Goal: Information Seeking & Learning: Learn about a topic

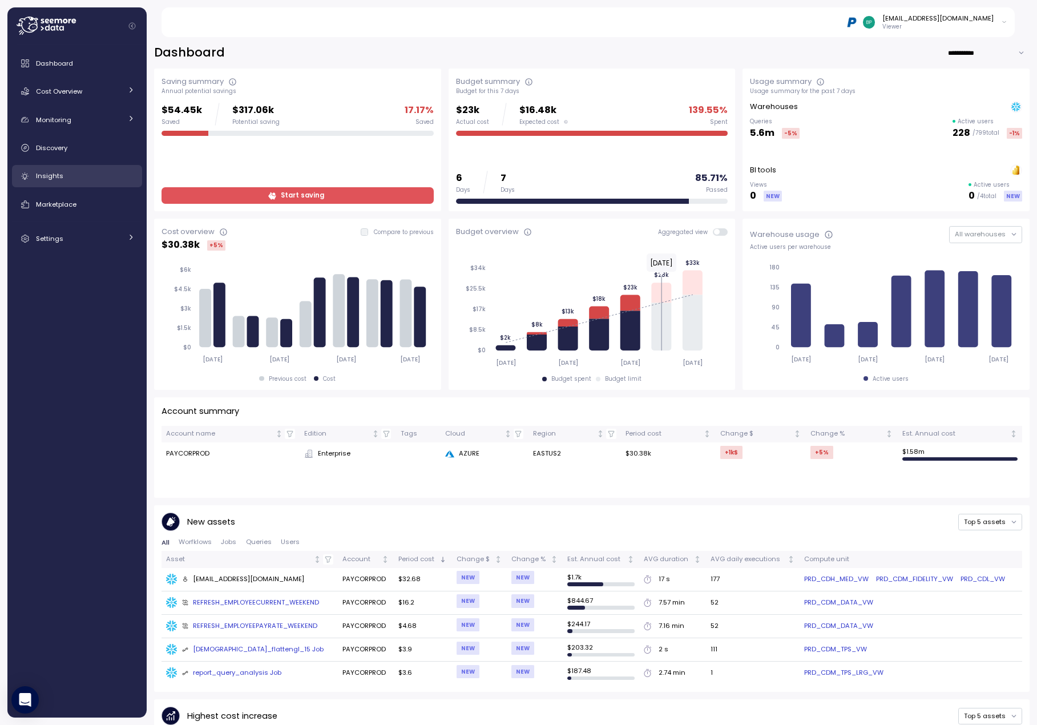
click at [93, 177] on div "Insights" at bounding box center [85, 175] width 99 height 11
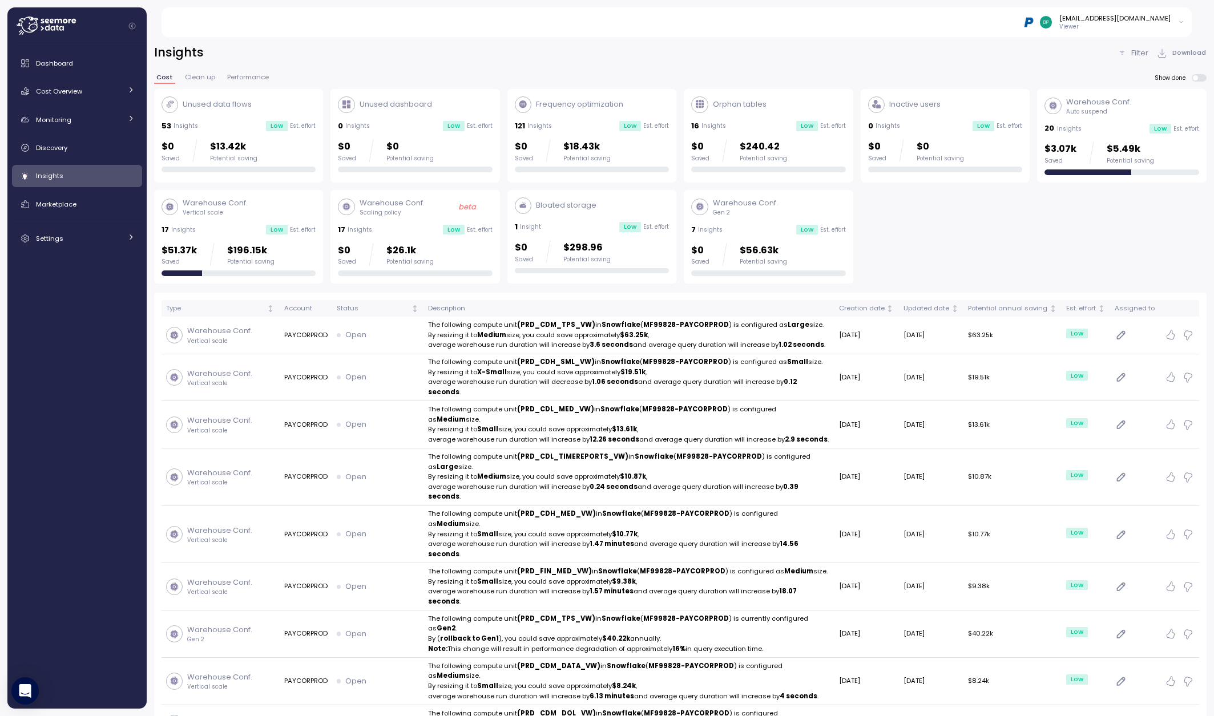
click at [941, 53] on icon at bounding box center [1121, 53] width 9 height 9
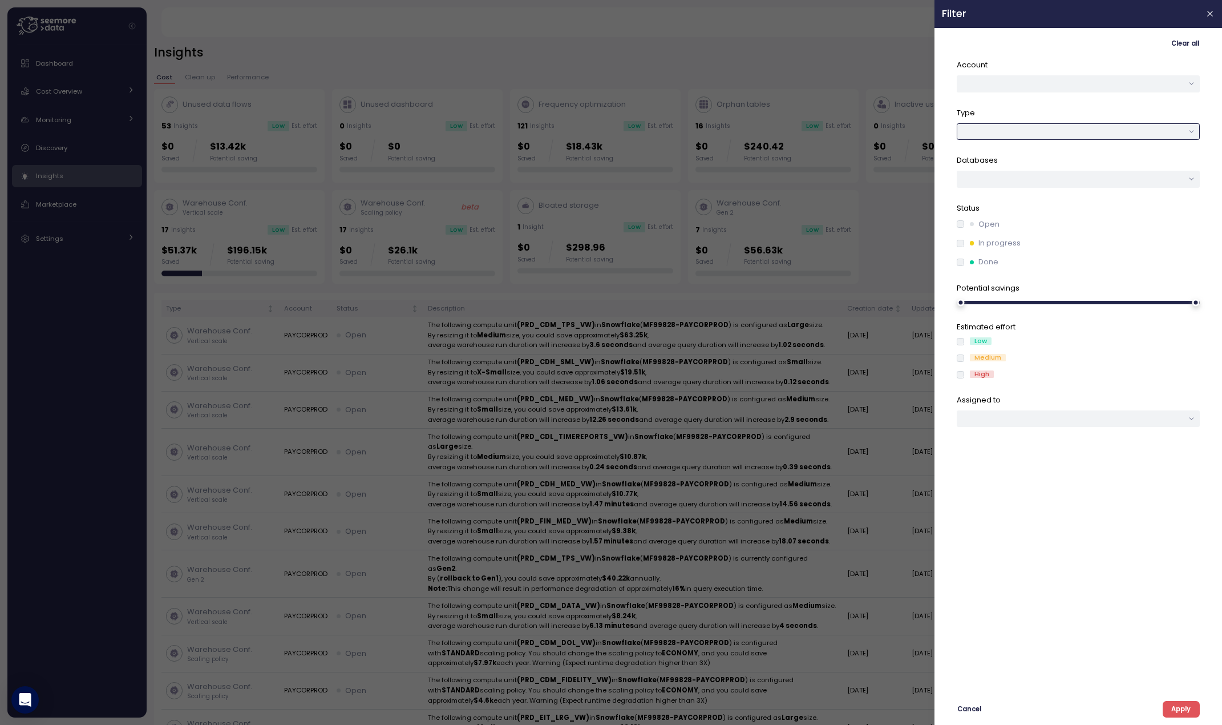
click at [941, 130] on div at bounding box center [1078, 131] width 243 height 17
click at [941, 711] on span "Apply" at bounding box center [1181, 708] width 19 height 15
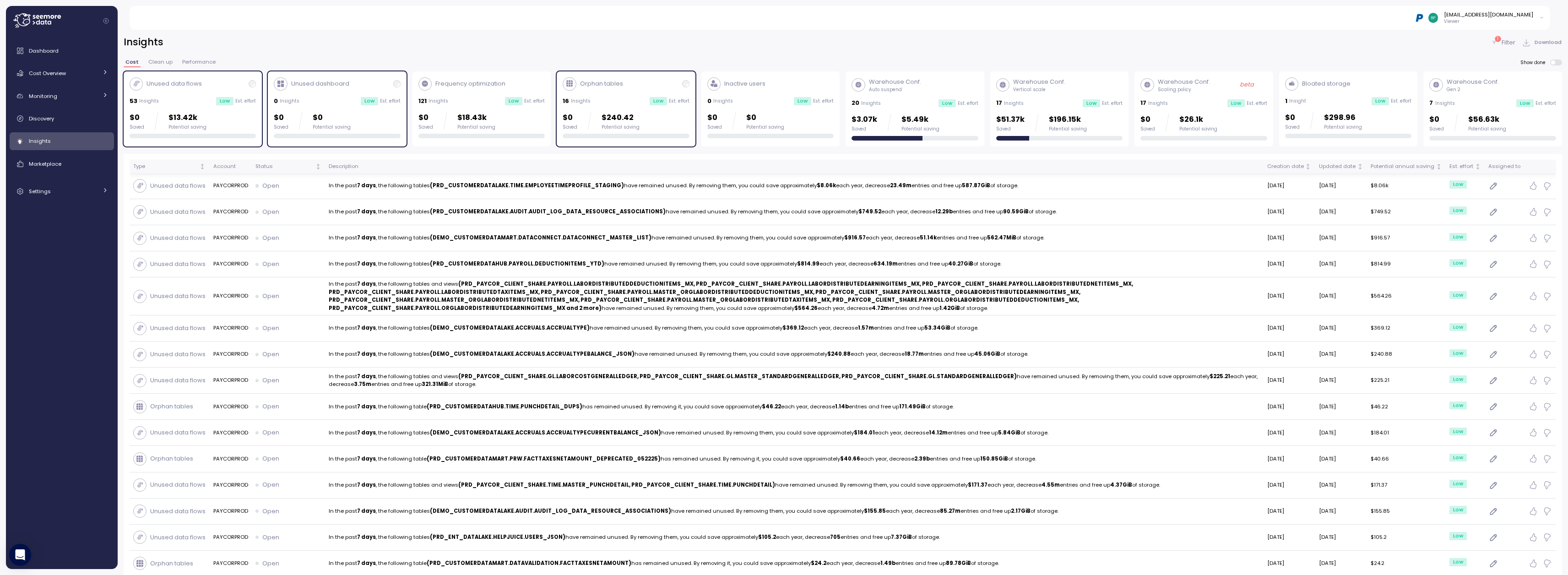
click at [389, 167] on div "Description" at bounding box center [794, 167] width 931 height 8
click at [755, 43] on p "Filter" at bounding box center [1508, 42] width 14 height 9
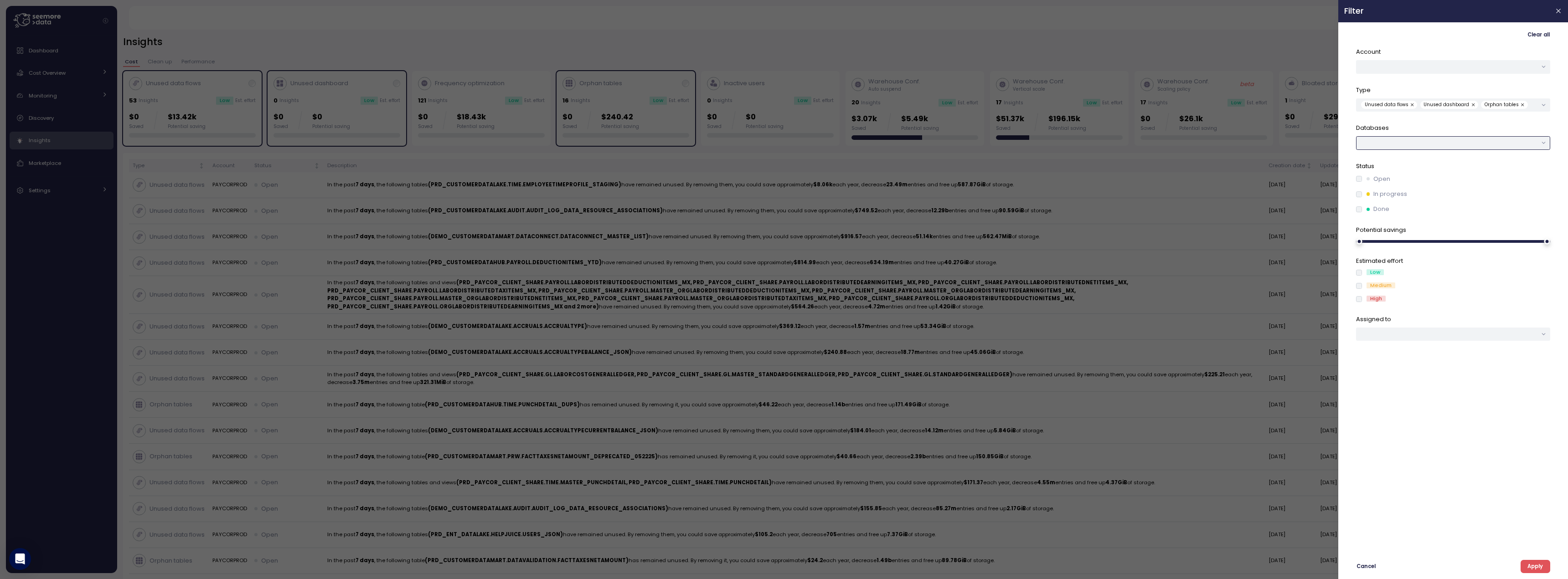
click at [752, 144] on div at bounding box center [1453, 143] width 194 height 14
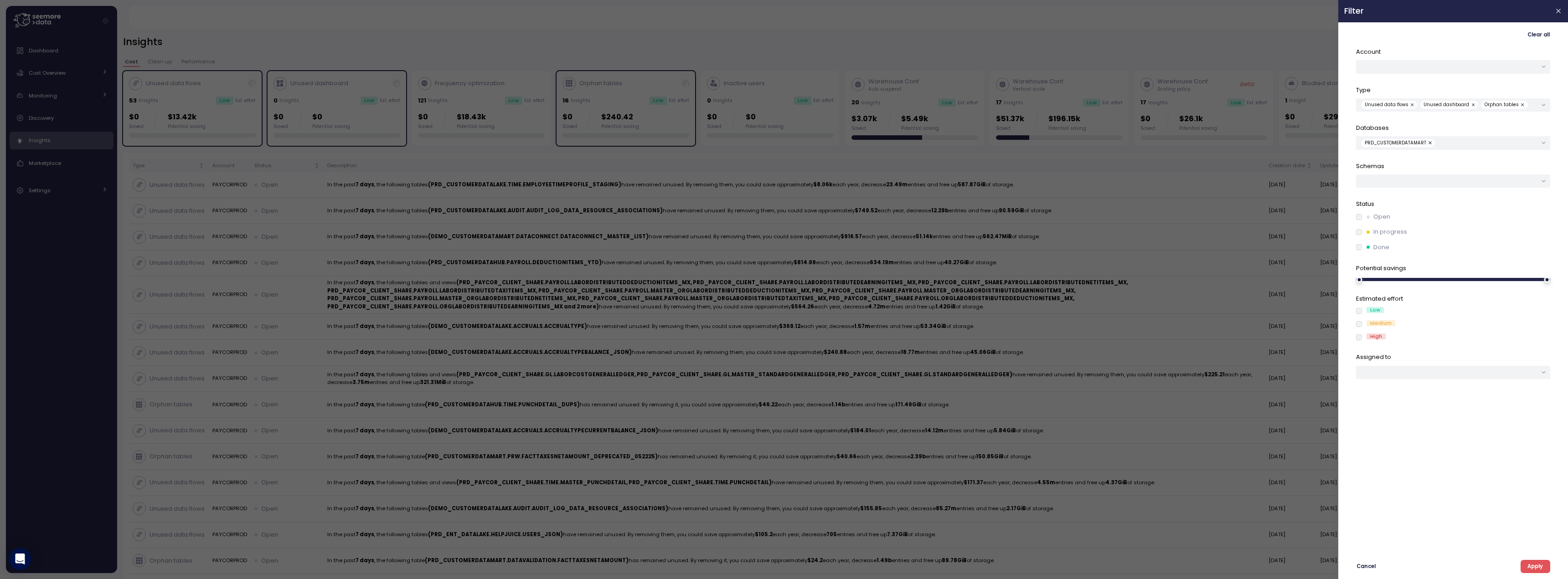
click at [752, 565] on span "Apply" at bounding box center [1534, 566] width 15 height 12
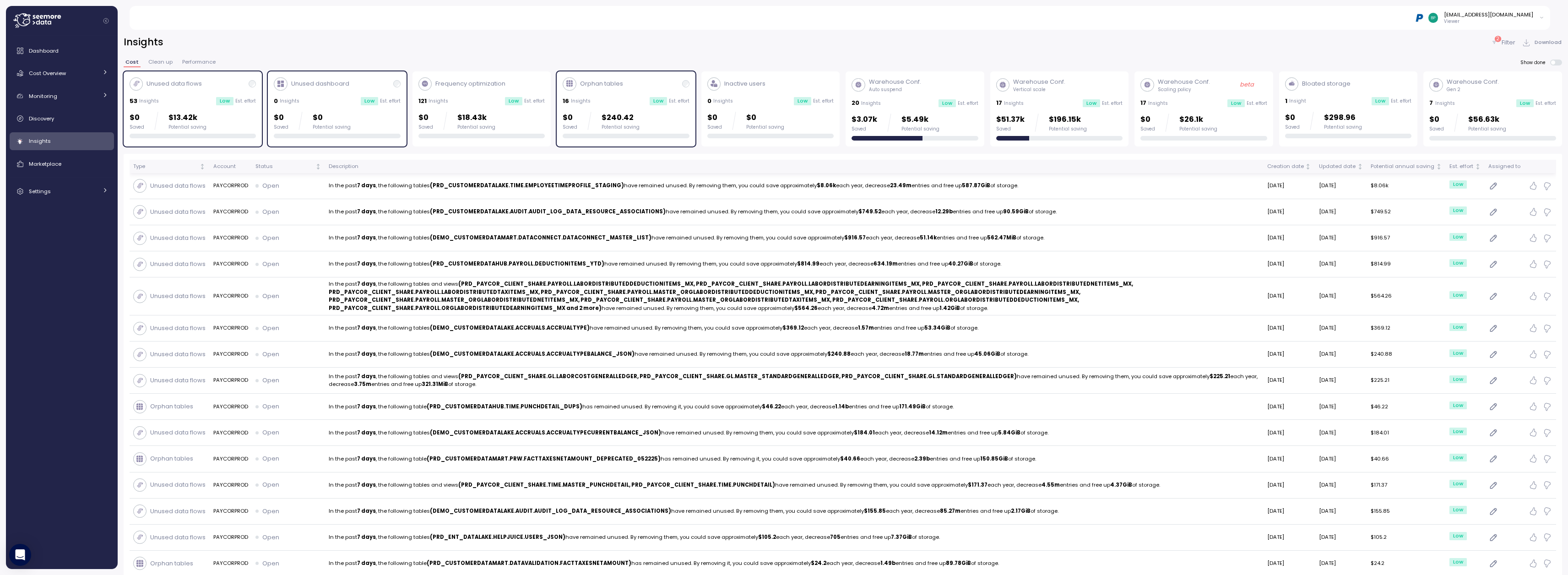
click at [567, 164] on div "Description" at bounding box center [794, 167] width 931 height 8
click at [755, 43] on p "Filter" at bounding box center [1508, 42] width 14 height 9
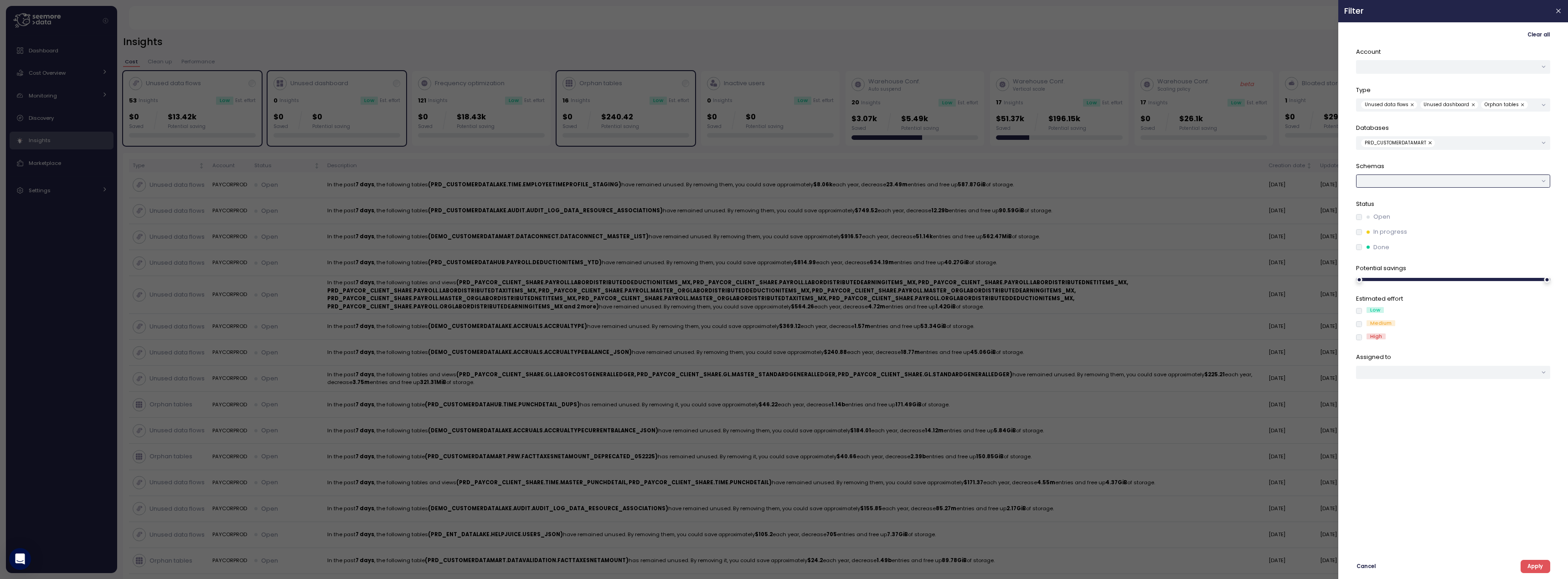
click at [752, 180] on div at bounding box center [1453, 181] width 194 height 14
click at [752, 563] on span "Apply" at bounding box center [1534, 566] width 15 height 12
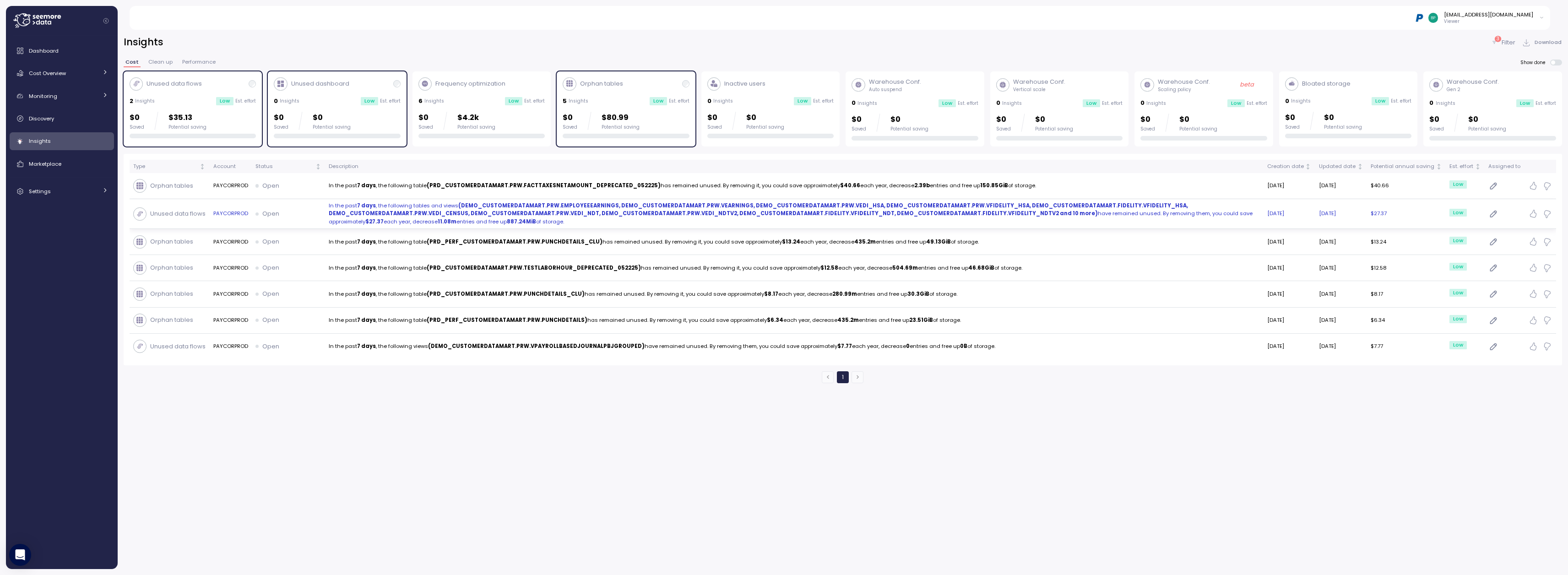
click at [494, 208] on strong "(DEMO_CUSTOMERDATAMART.PRW.EMPLOYEEEARNINGS, DEMO_CUSTOMERDATAMART.PRW.VEARNING…" at bounding box center [758, 209] width 859 height 15
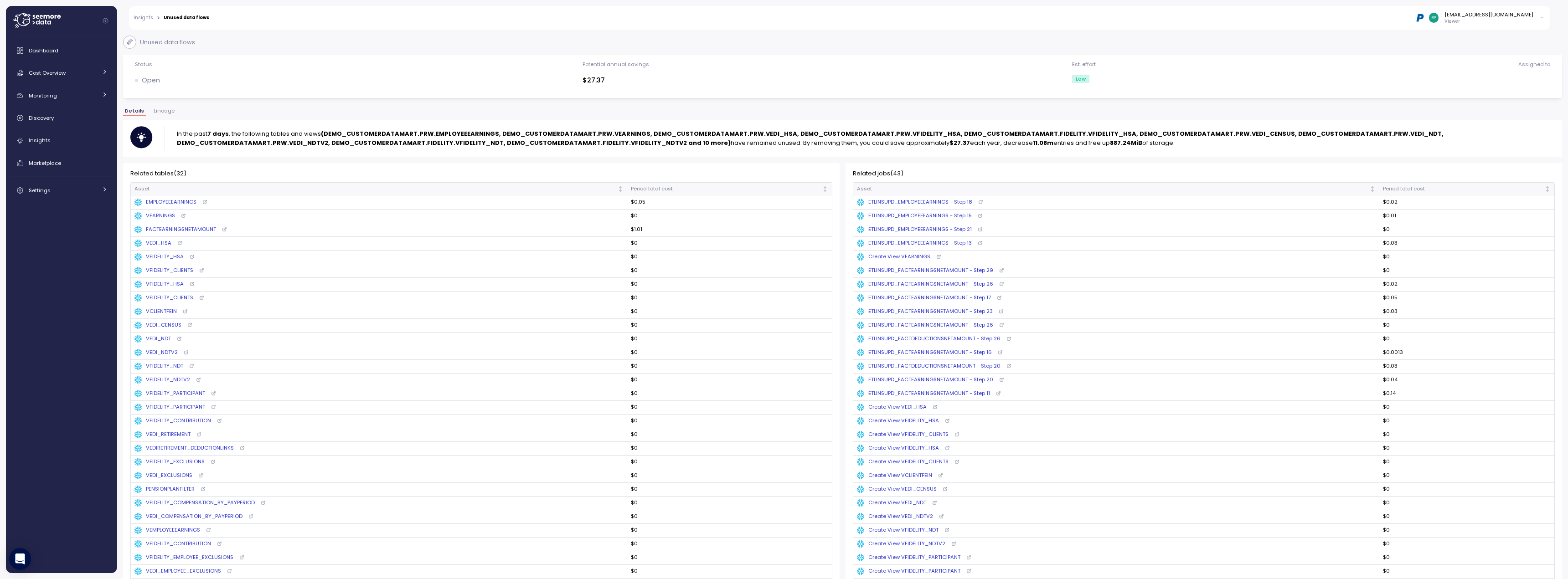
click at [138, 20] on link "Insights" at bounding box center [143, 18] width 20 height 5
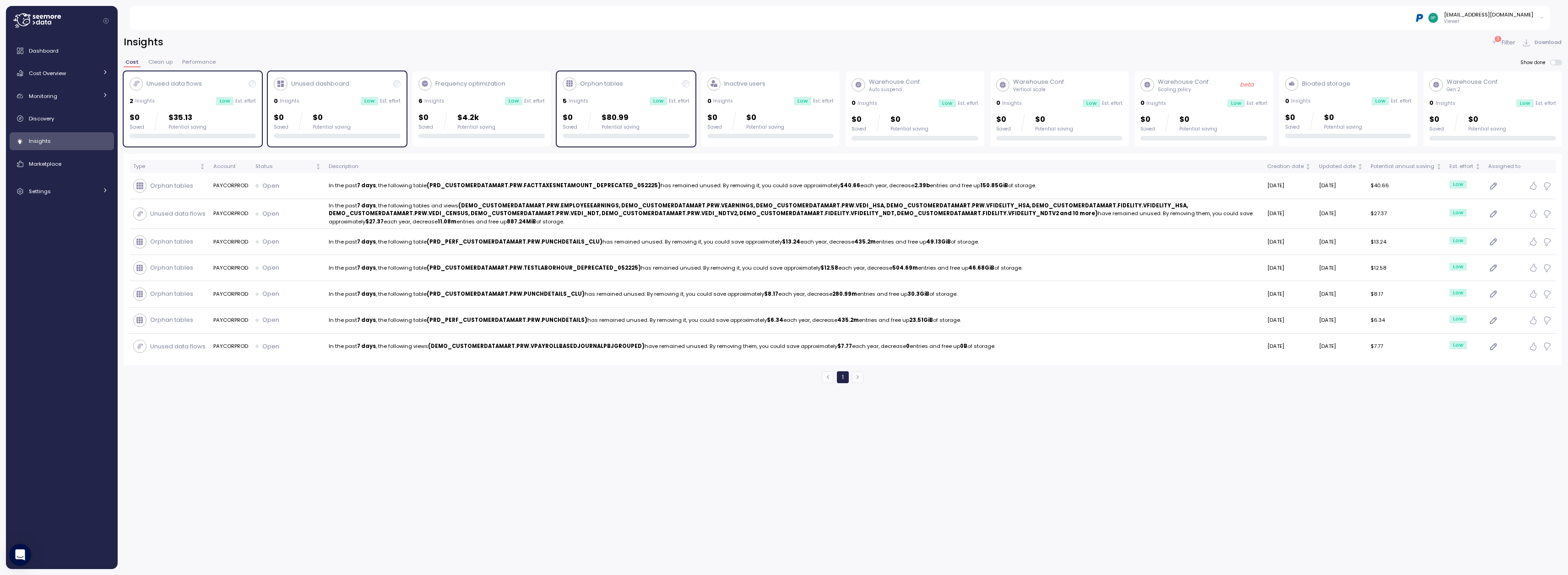
click at [755, 43] on p "Filter" at bounding box center [1508, 42] width 14 height 9
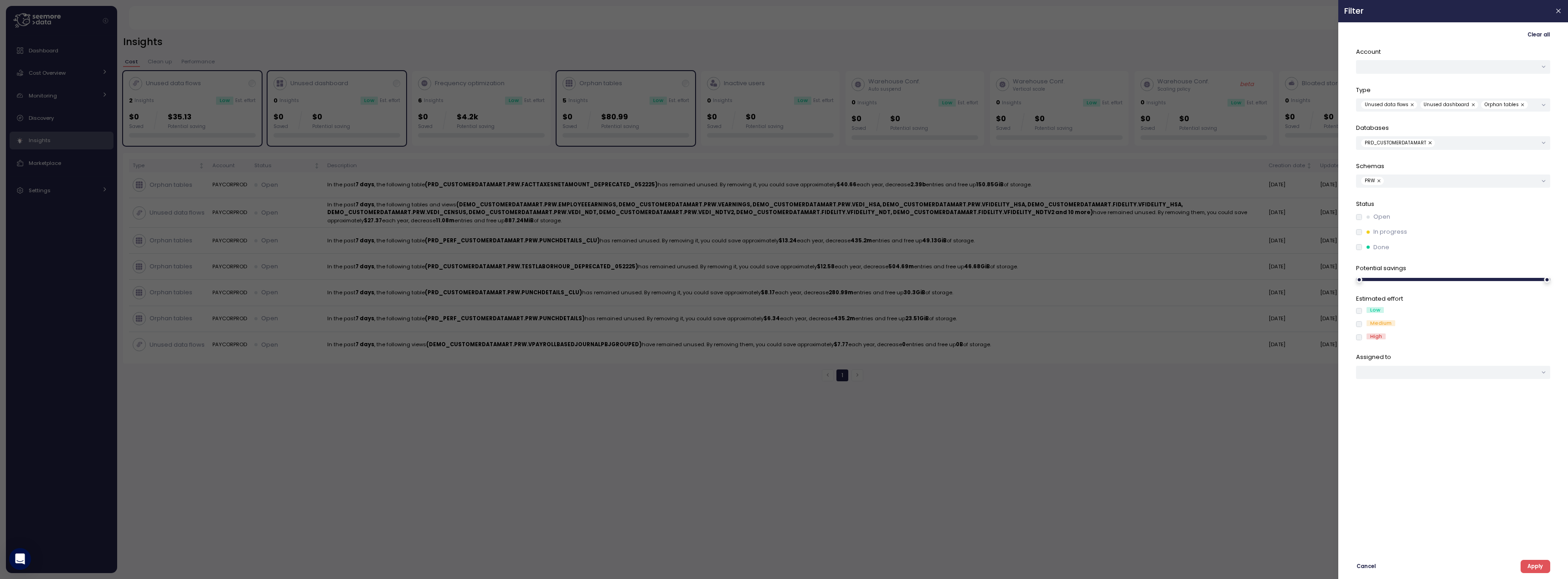
click at [752, 180] on button "button" at bounding box center [1379, 180] width 9 height 8
click at [752, 565] on span "Apply" at bounding box center [1534, 566] width 15 height 12
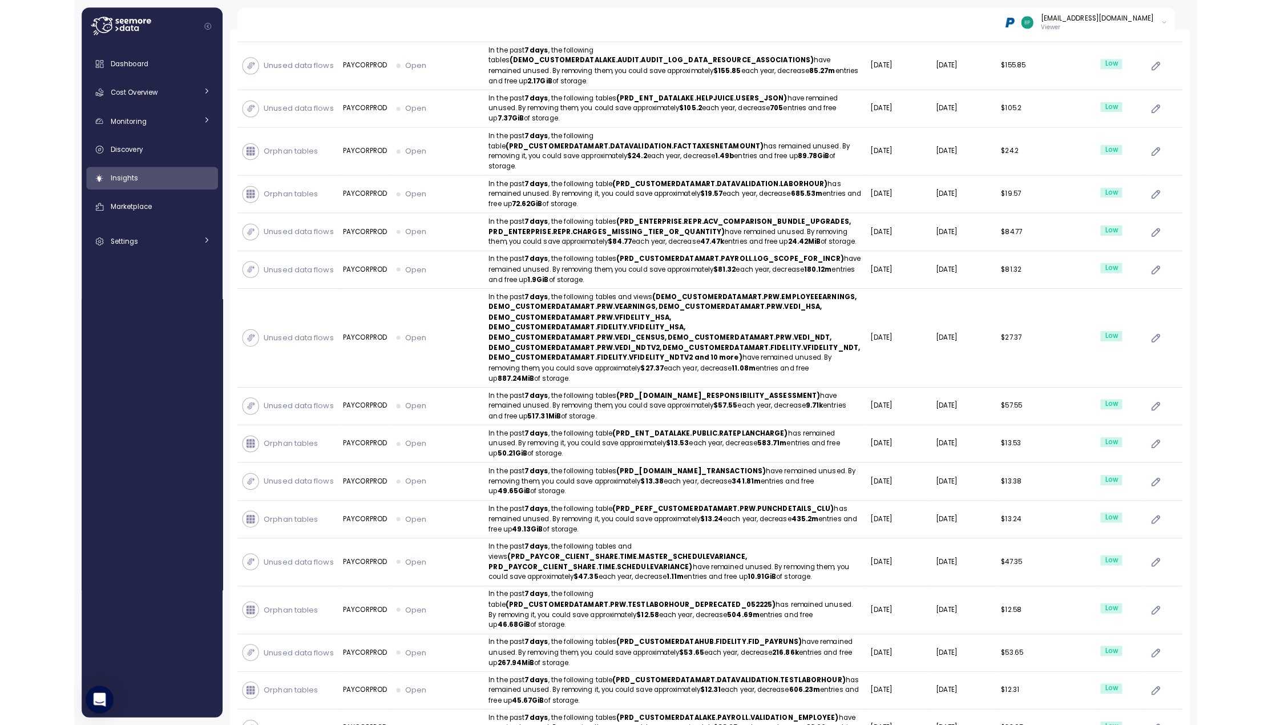
scroll to position [743, 0]
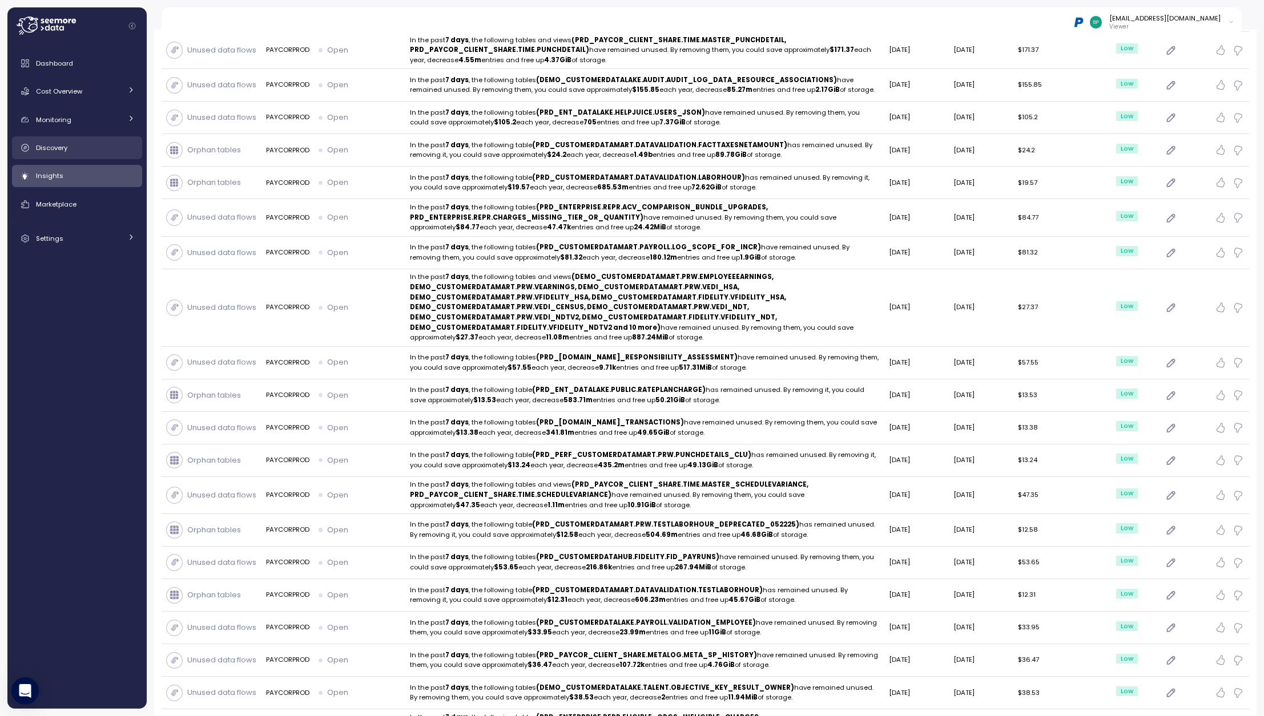
click at [75, 142] on div "Discovery" at bounding box center [85, 147] width 99 height 11
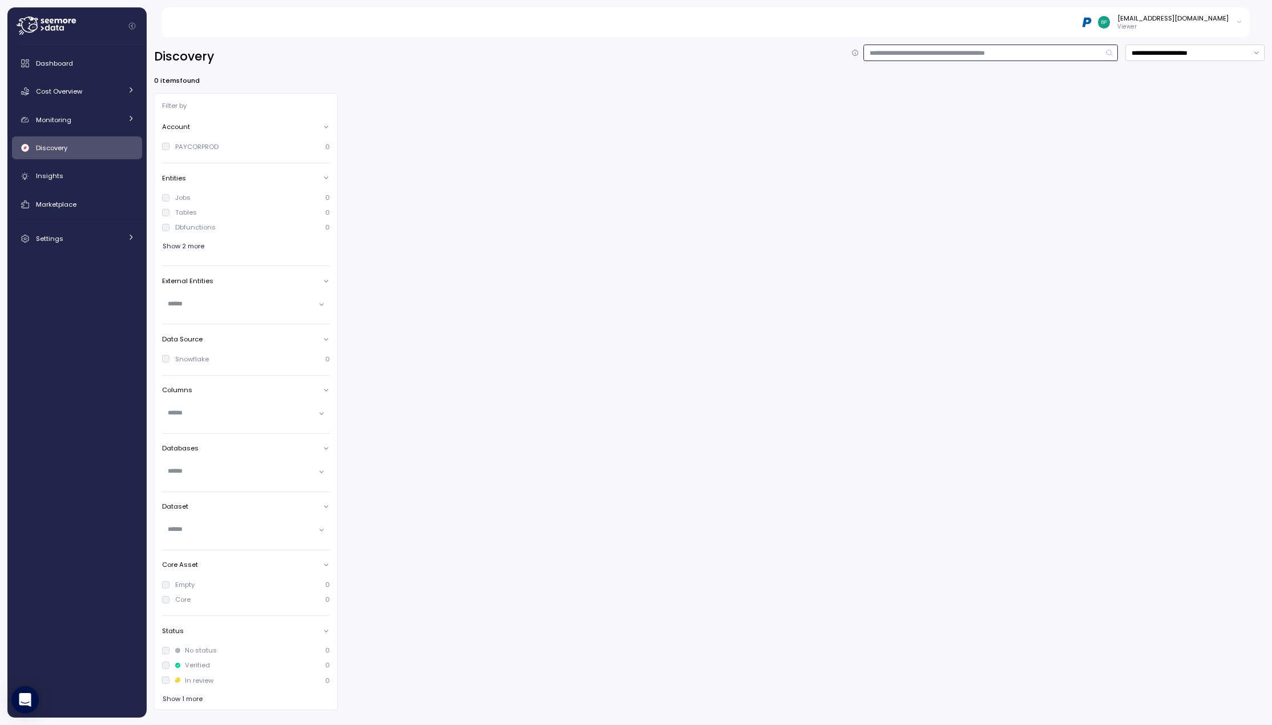
click at [941, 53] on input at bounding box center [990, 53] width 255 height 17
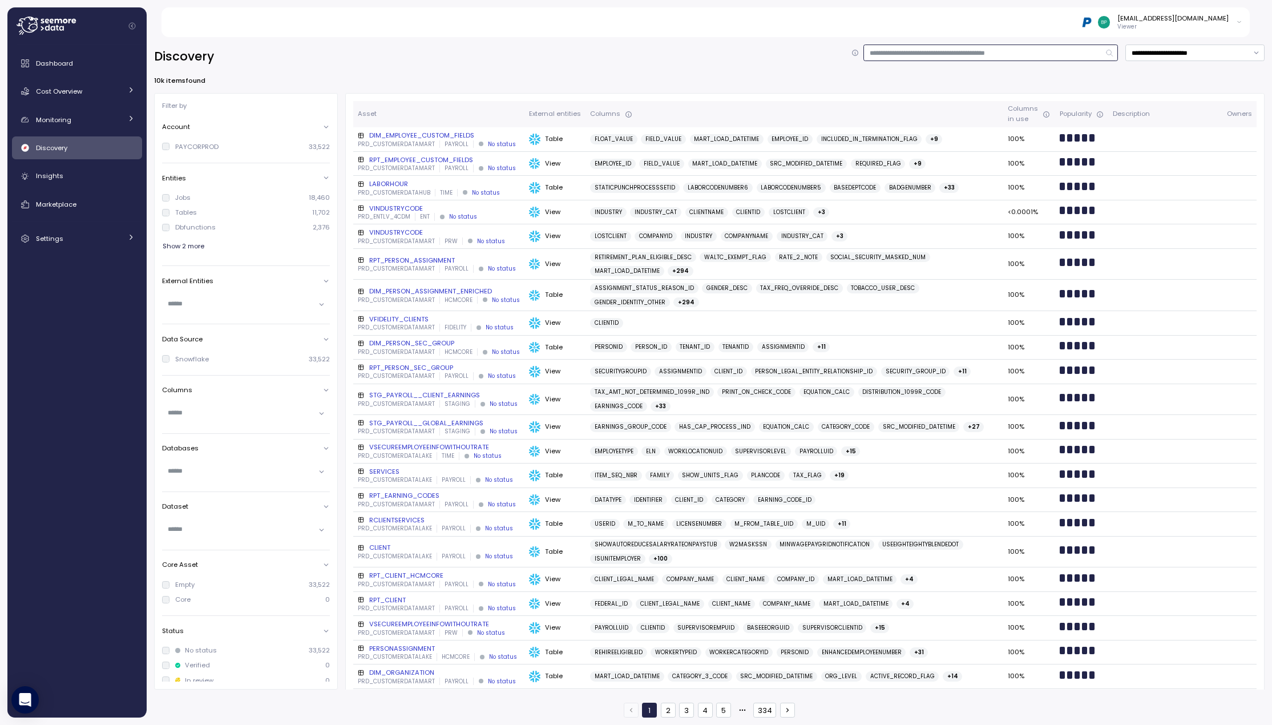
click at [941, 54] on input at bounding box center [990, 53] width 255 height 17
type input "**********"
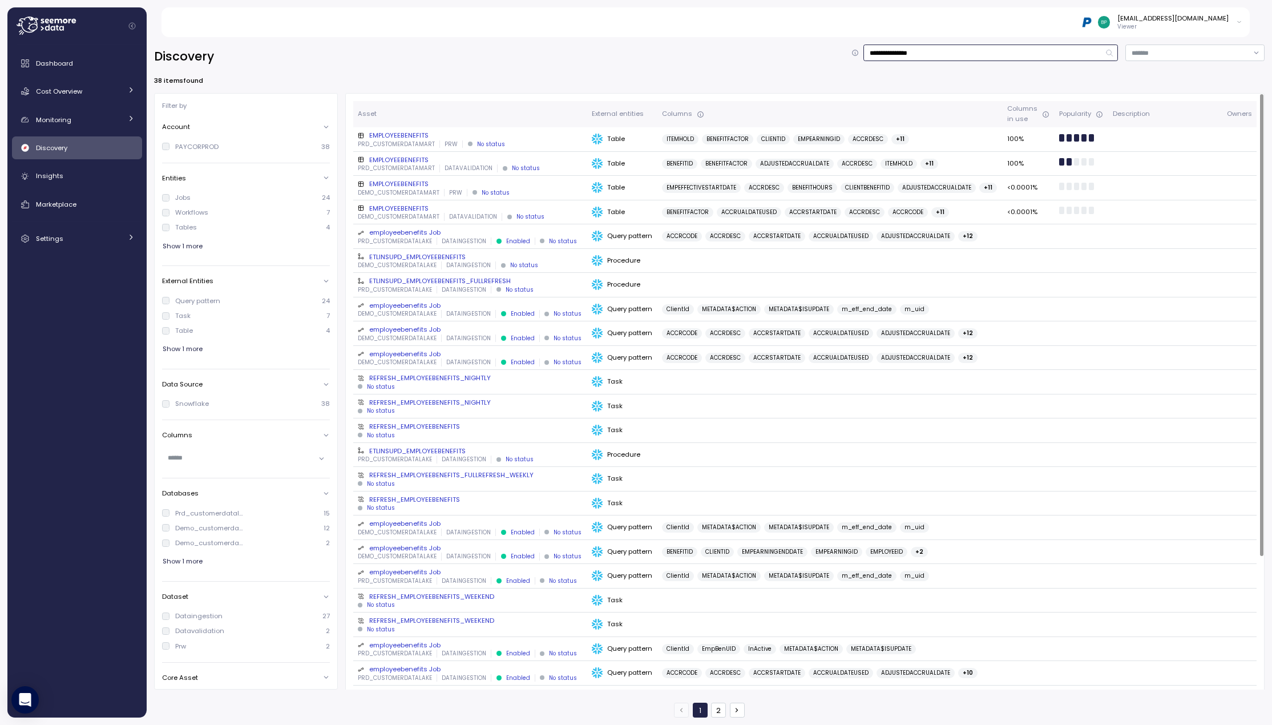
type input "**********"
click at [410, 134] on div "EMPLOYEEBENEFITS" at bounding box center [470, 135] width 224 height 9
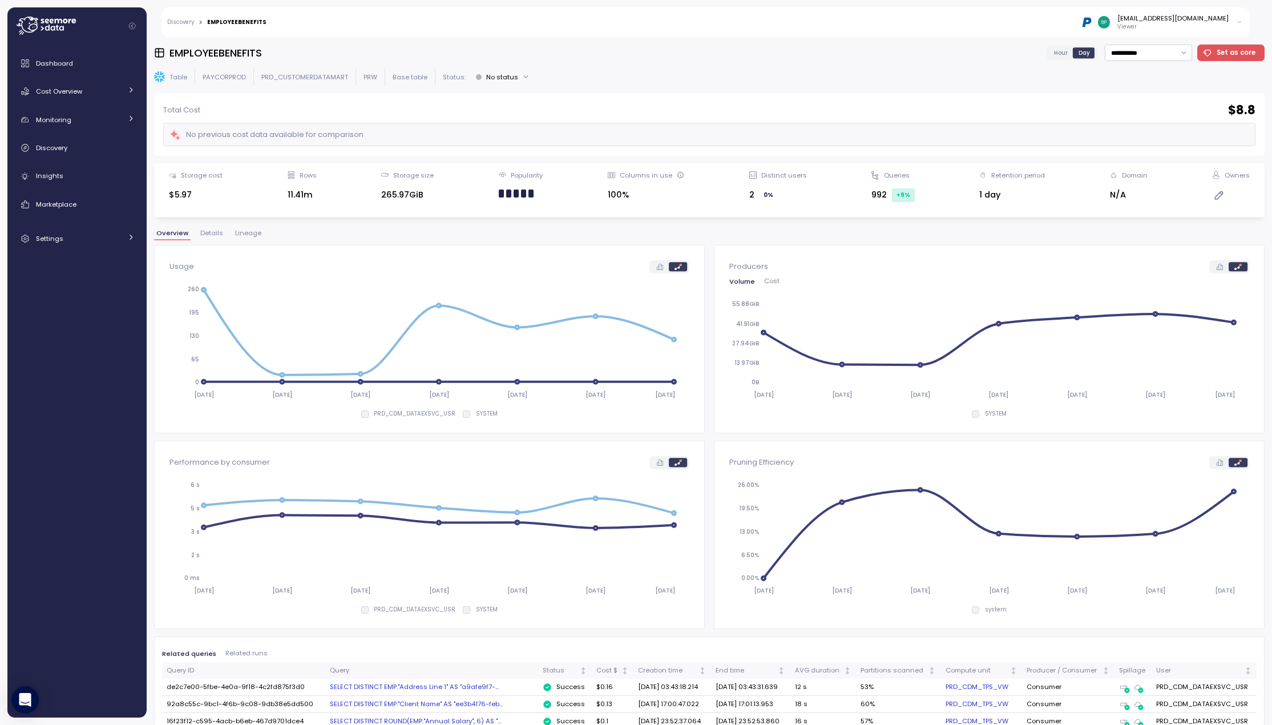
click at [244, 234] on span "Lineage" at bounding box center [248, 233] width 26 height 6
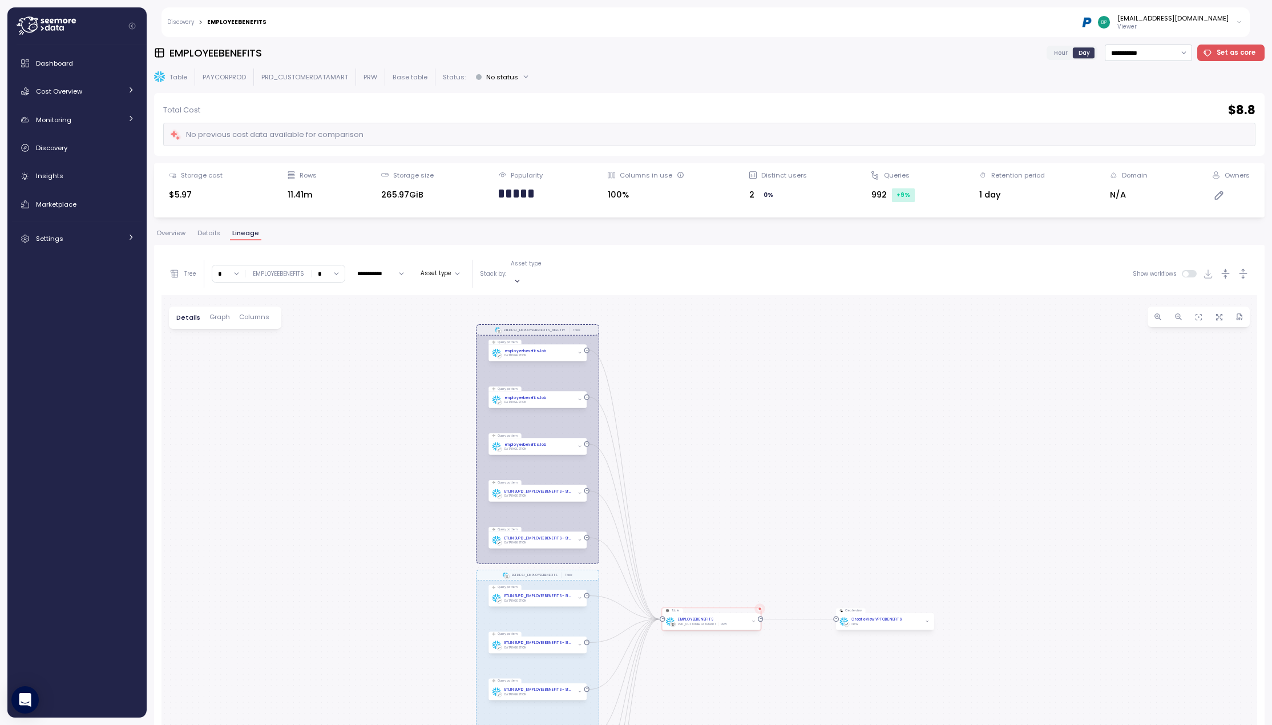
click at [749, 195] on div "2 0 %" at bounding box center [778, 195] width 58 height 14
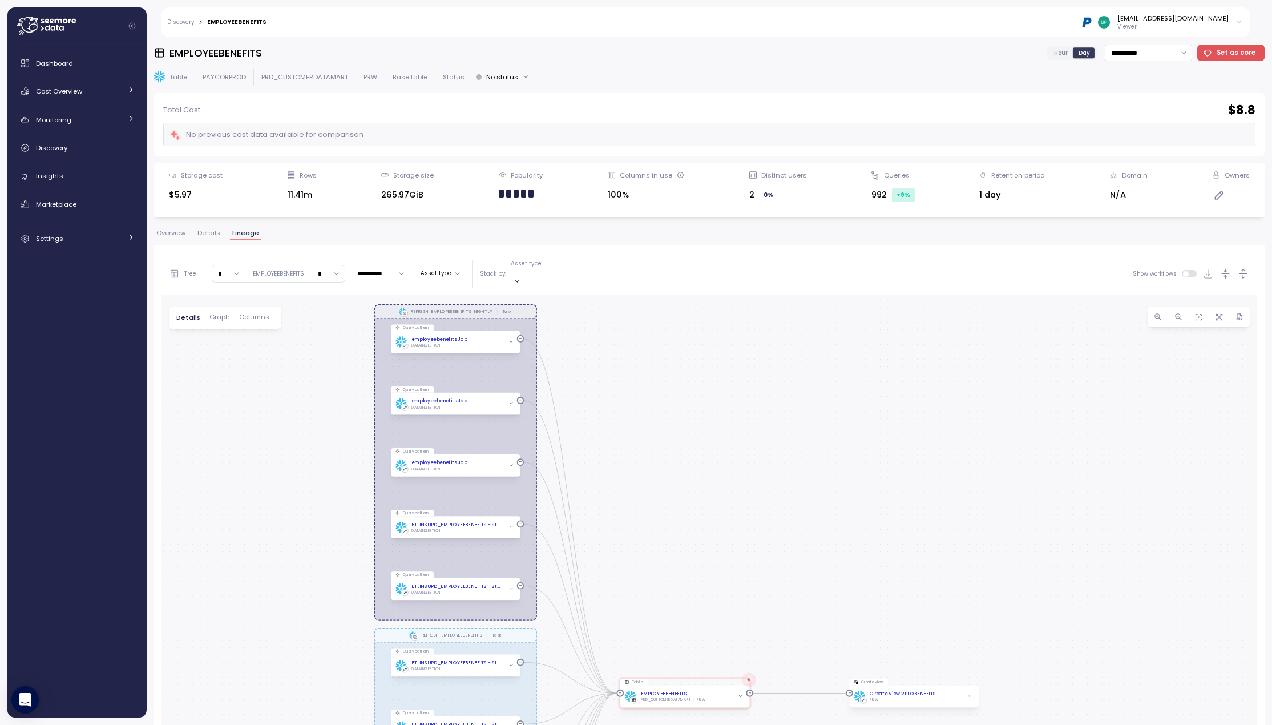
click at [175, 233] on span "Overview" at bounding box center [170, 233] width 29 height 6
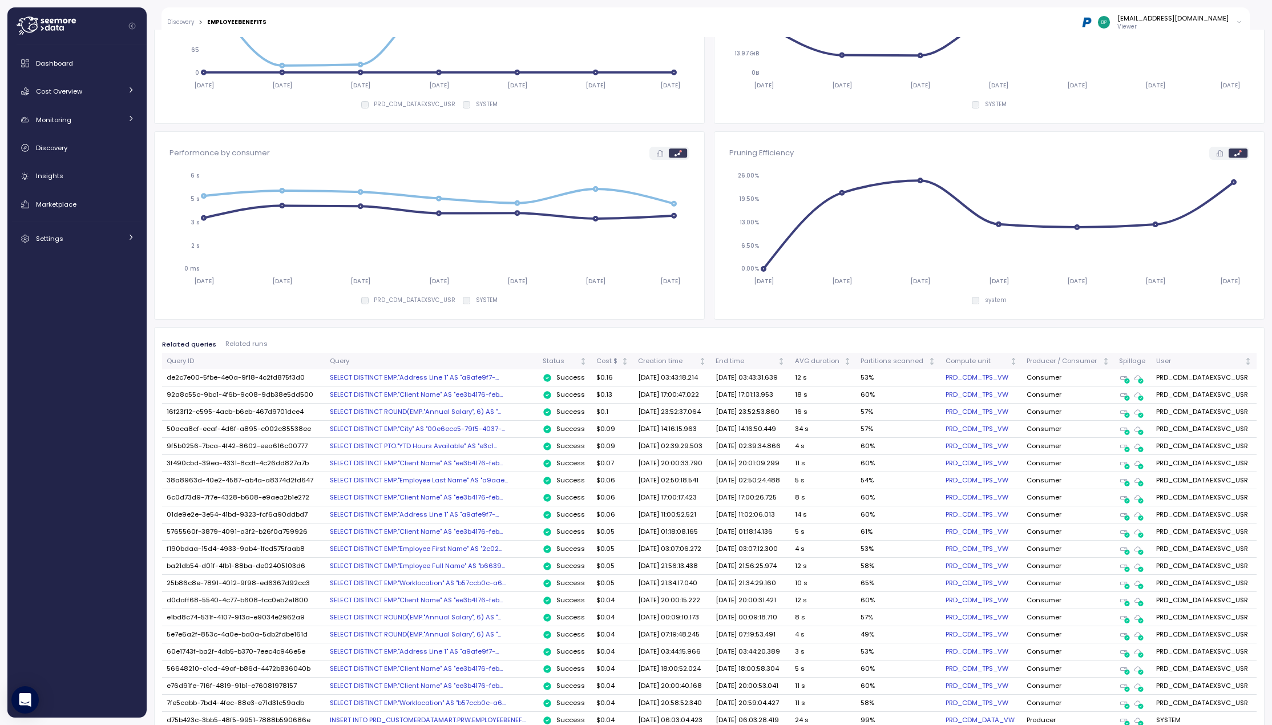
scroll to position [342, 0]
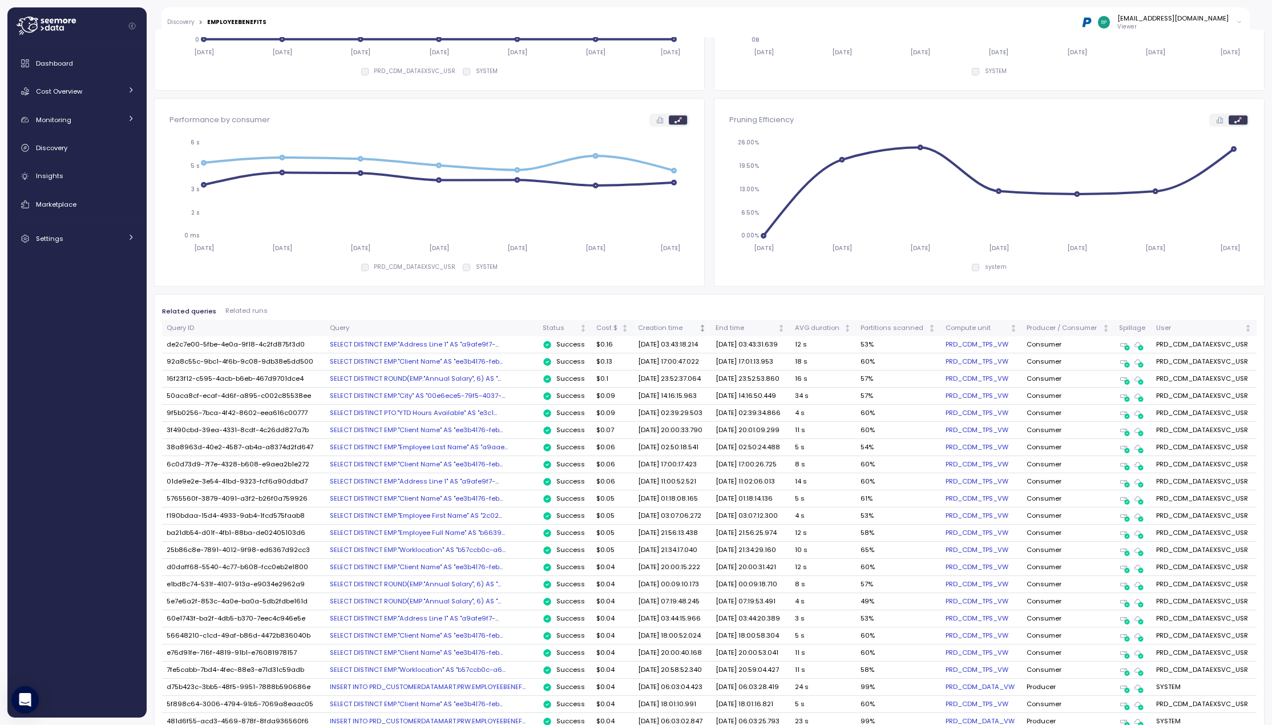
click at [649, 326] on div "Creation time" at bounding box center [667, 328] width 59 height 10
click at [651, 330] on div "Creation time" at bounding box center [667, 328] width 59 height 10
drag, startPoint x: 1241, startPoint y: 346, endPoint x: 1152, endPoint y: 348, distance: 89.0
click at [941, 348] on td "PRD_CDM_DATAEXSVC_USR" at bounding box center [1204, 344] width 105 height 17
copy td "PRD_CDM_DATAEXSVC_USR"
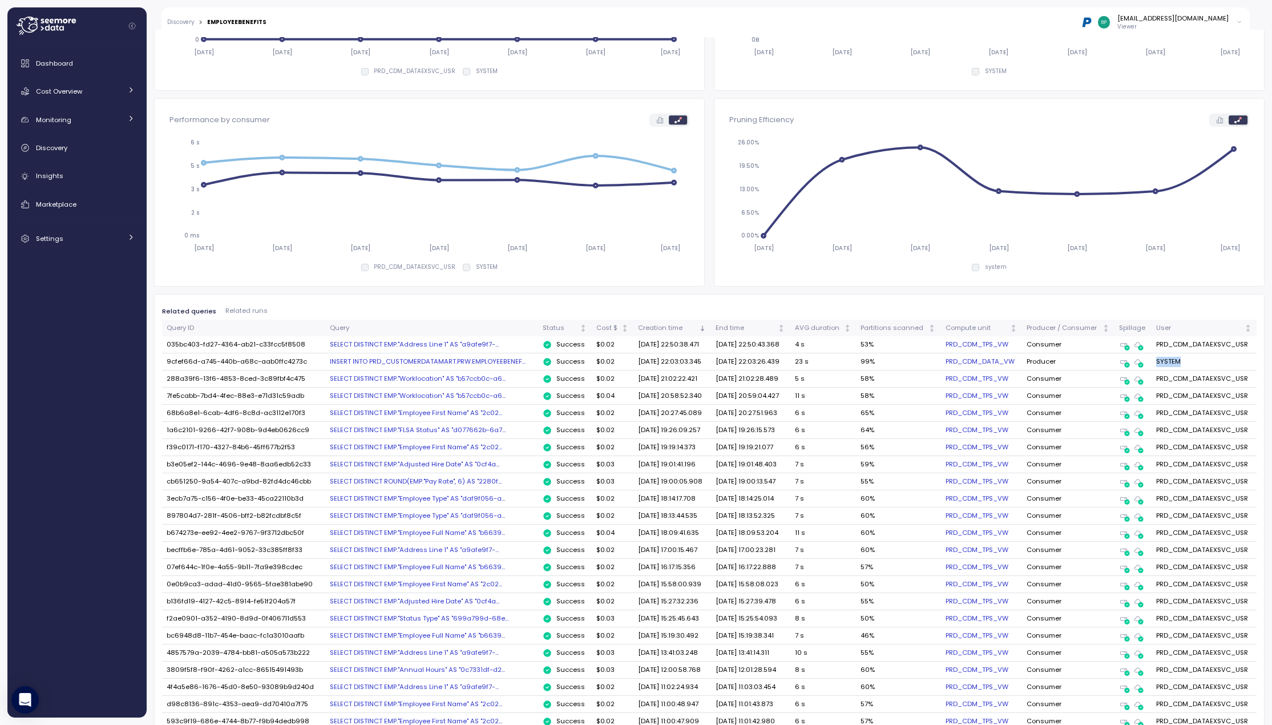
drag, startPoint x: 1160, startPoint y: 361, endPoint x: 1152, endPoint y: 360, distance: 8.0
click at [941, 360] on td "SYSTEM" at bounding box center [1204, 361] width 105 height 17
copy td "SYSTEM"
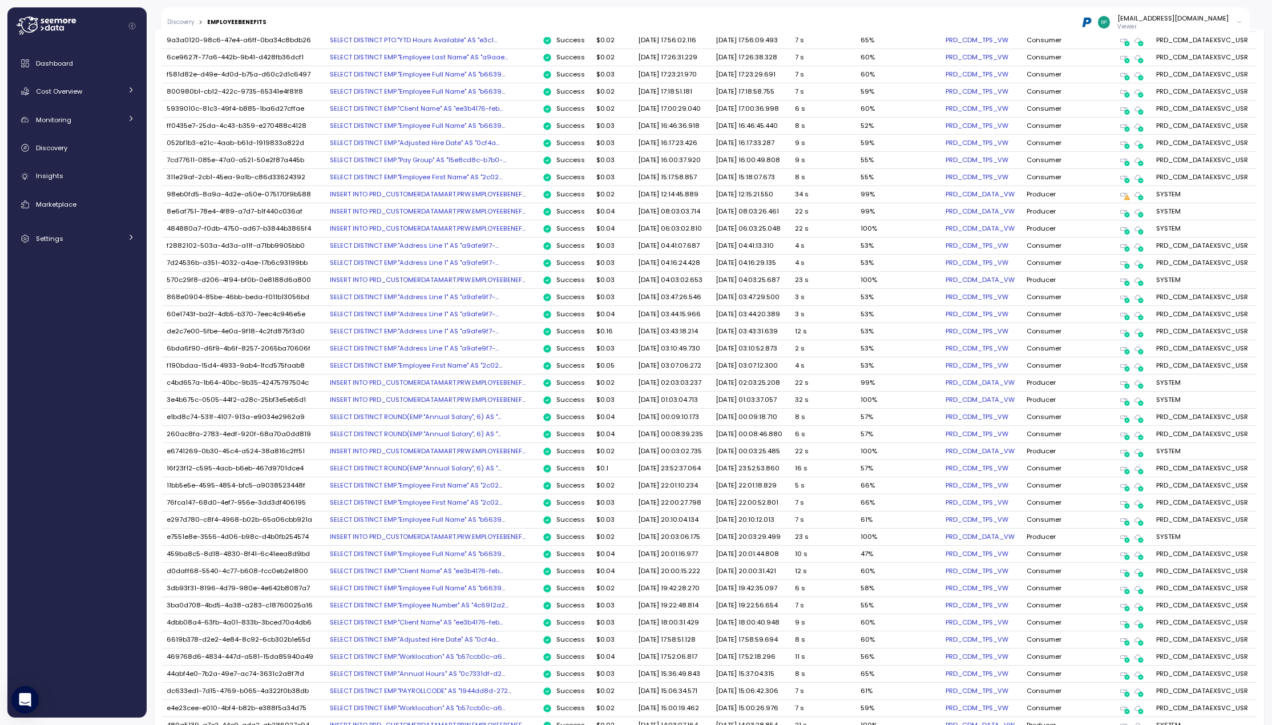
scroll to position [1313, 0]
click at [941, 198] on td "Producer" at bounding box center [1068, 196] width 92 height 17
drag, startPoint x: 827, startPoint y: 200, endPoint x: 802, endPoint y: 199, distance: 24.6
click at [788, 199] on tr "98eb0fd5-8a9a-4d2e-a50e-075170f9b588 INSERT INTO PRD_CUSTOMERDATAMART.PRW.EMPLO…" at bounding box center [709, 196] width 1095 height 17
drag, startPoint x: 833, startPoint y: 193, endPoint x: 790, endPoint y: 197, distance: 43.0
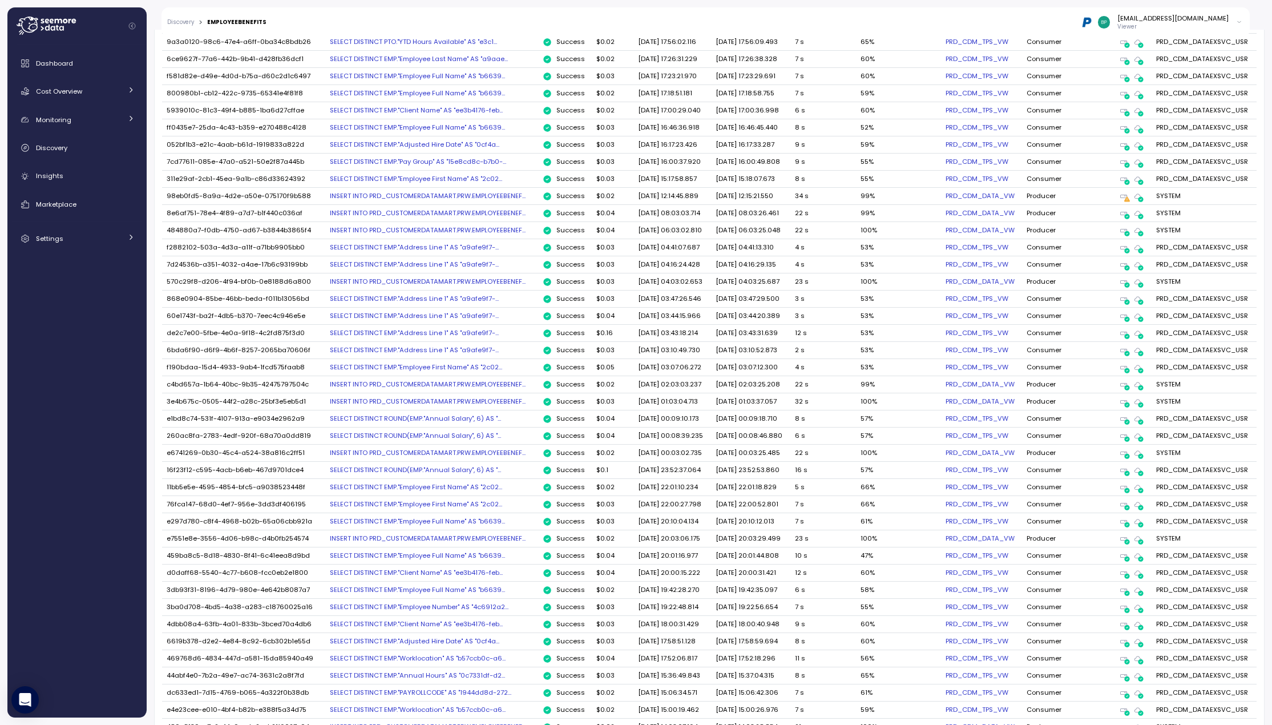
click at [833, 193] on td "34 s" at bounding box center [823, 196] width 66 height 17
click at [439, 196] on div "INSERT INTO PRD_CUSTOMERDATAMART.PRW.EMPLOYEEBENEF..." at bounding box center [432, 195] width 204 height 9
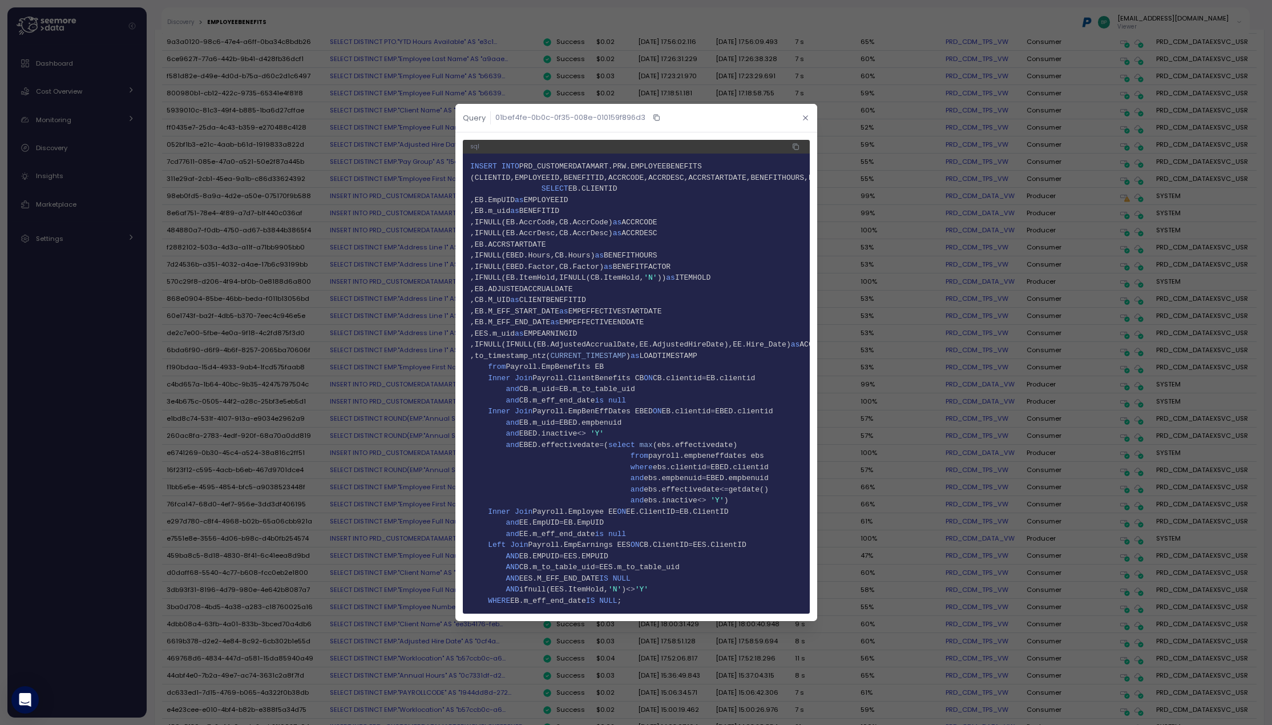
click at [804, 115] on icon "button" at bounding box center [805, 117] width 5 height 5
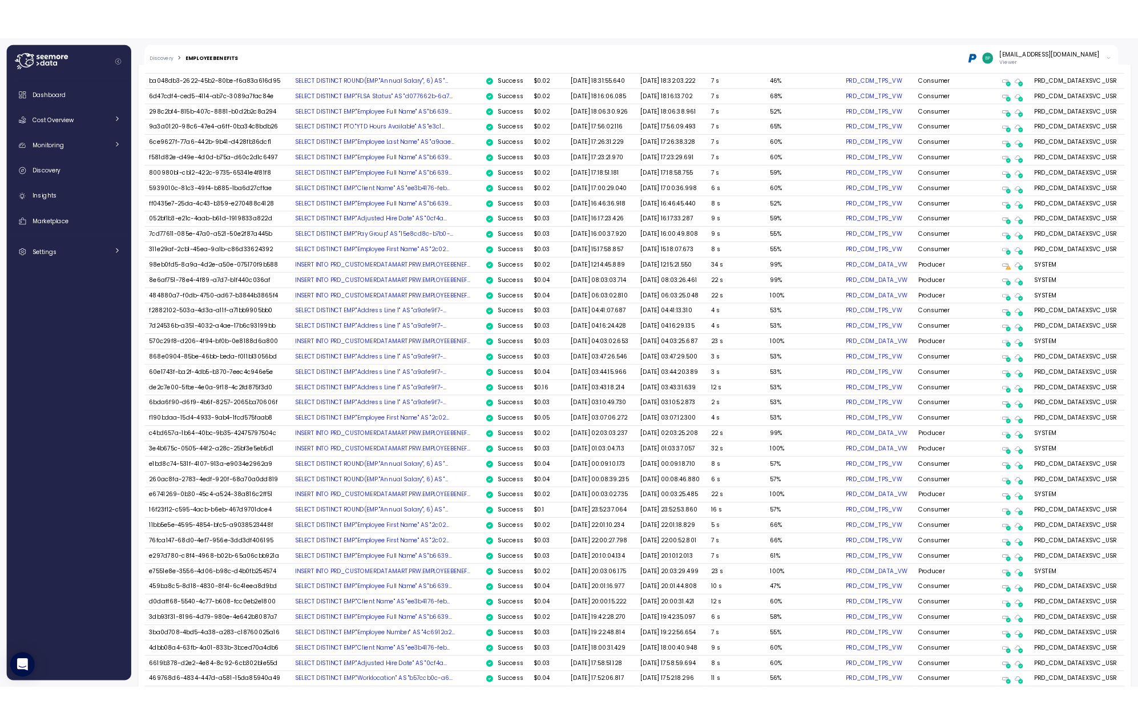
scroll to position [1648, 0]
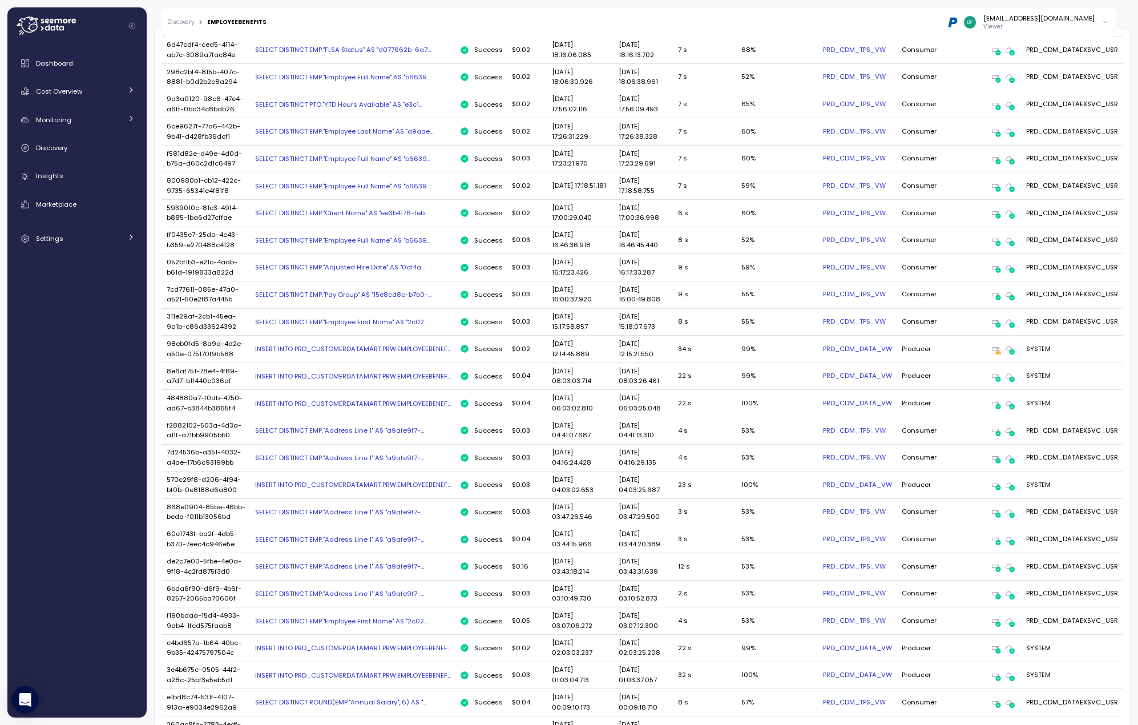
click at [429, 353] on div "INSERT INTO PRD_CUSTOMERDATAMART.PRW.EMPLOYEEBENEF..." at bounding box center [353, 348] width 196 height 9
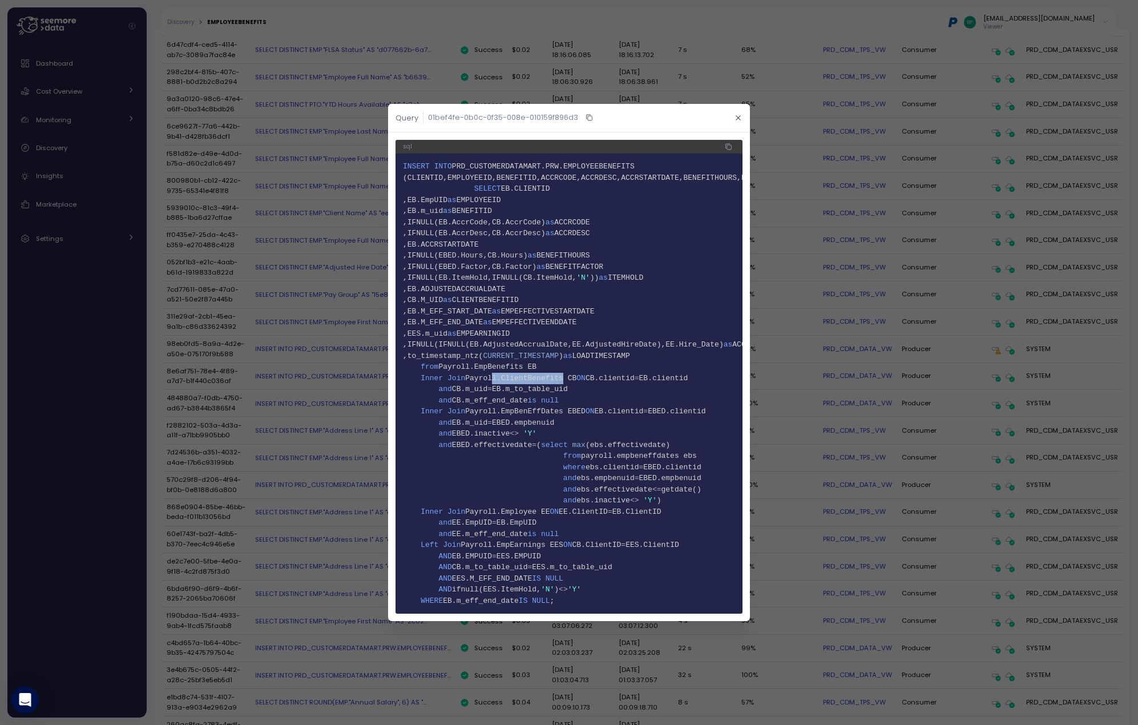
drag, startPoint x: 551, startPoint y: 373, endPoint x: 475, endPoint y: 374, distance: 75.9
click at [478, 374] on span "Payroll.ClientBenefits CB" at bounding box center [520, 378] width 111 height 9
drag, startPoint x: 464, startPoint y: 374, endPoint x: 552, endPoint y: 377, distance: 87.9
click at [552, 377] on span "Payroll.ClientBenefits CB" at bounding box center [520, 378] width 111 height 9
drag, startPoint x: 989, startPoint y: 360, endPoint x: 1000, endPoint y: 358, distance: 10.9
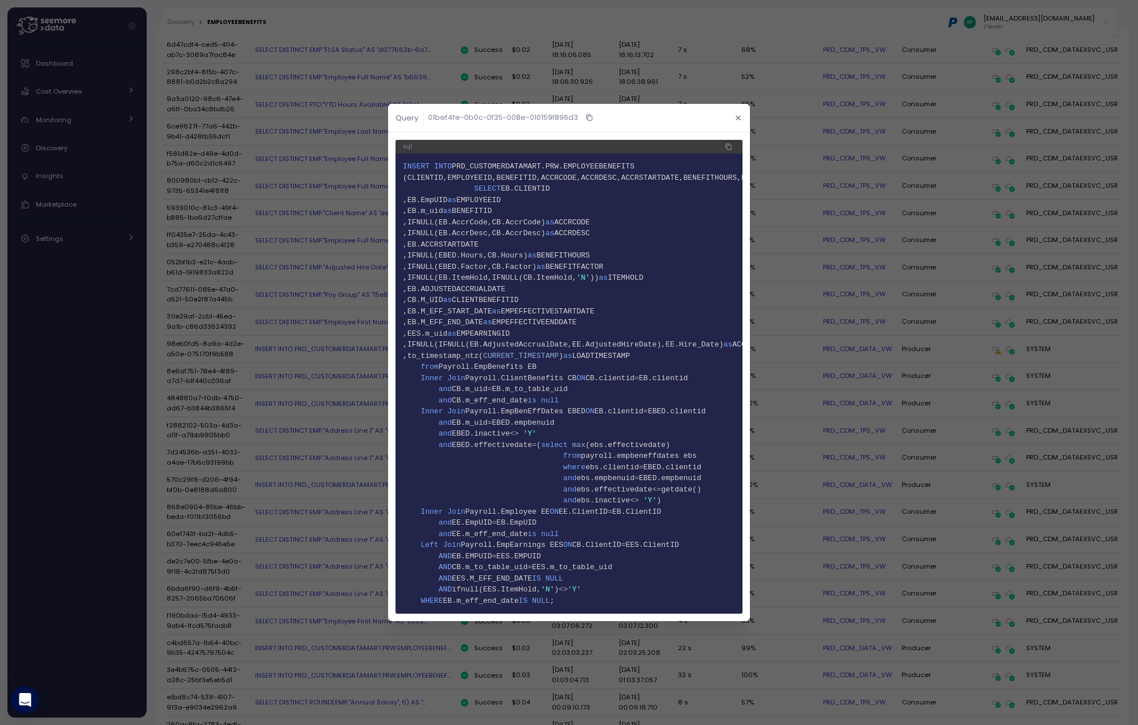
click at [941, 360] on div at bounding box center [569, 362] width 1138 height 725
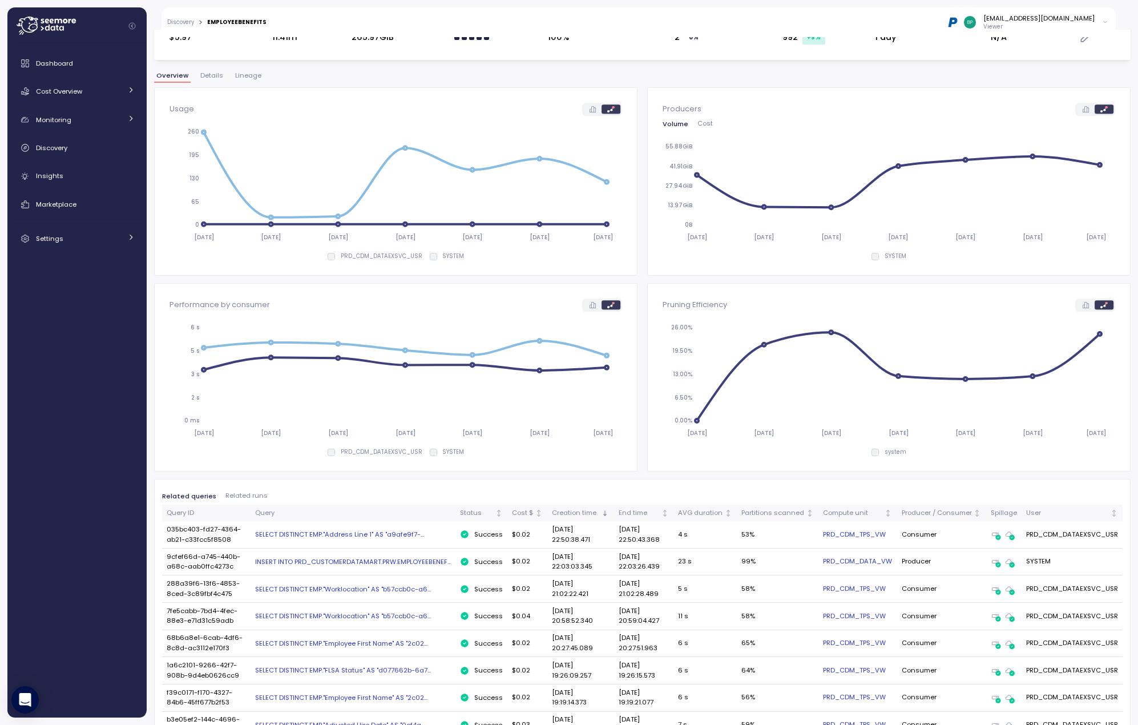
scroll to position [0, 0]
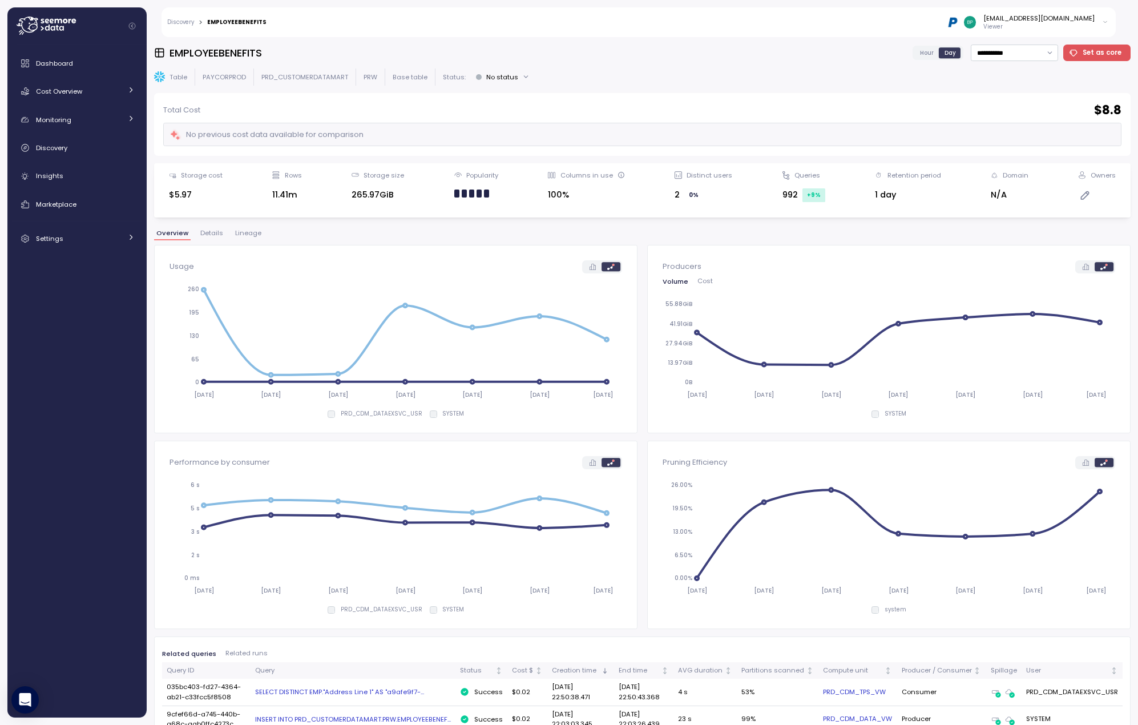
click at [393, 131] on div "No previous cost data available for comparison" at bounding box center [642, 134] width 958 height 23
click at [726, 68] on div "**********" at bounding box center [642, 381] width 976 height 673
click at [353, 134] on div "No previous cost data available for comparison" at bounding box center [266, 134] width 194 height 13
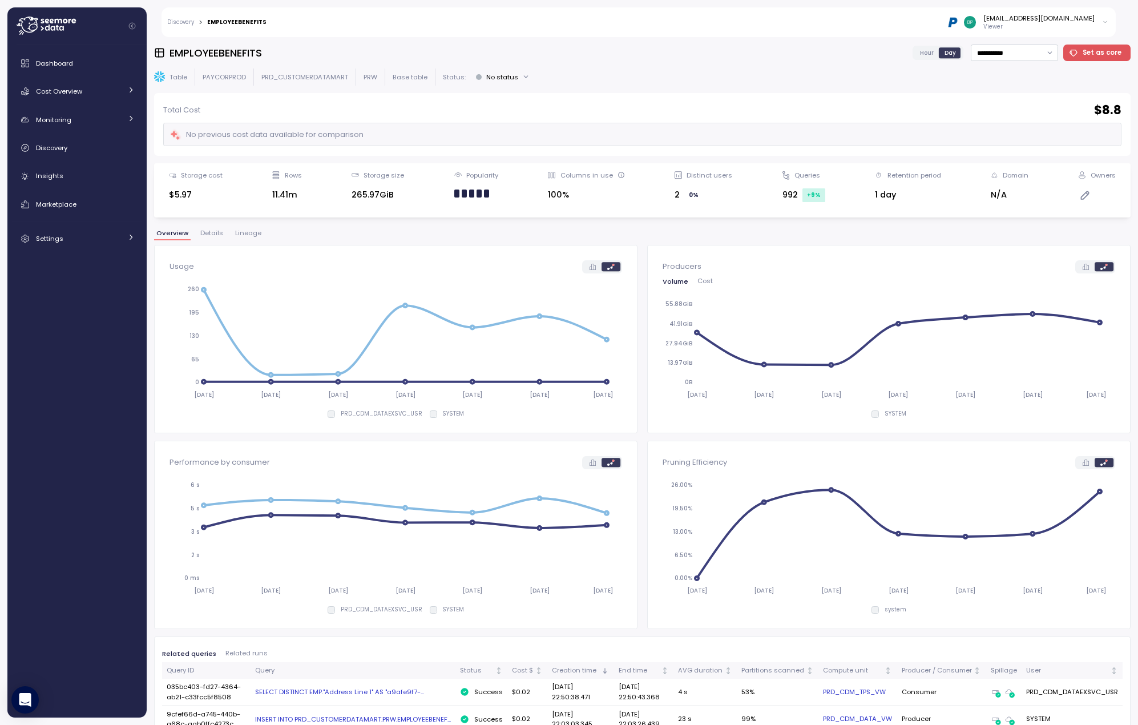
click at [405, 135] on div "No previous cost data available for comparison" at bounding box center [642, 134] width 958 height 23
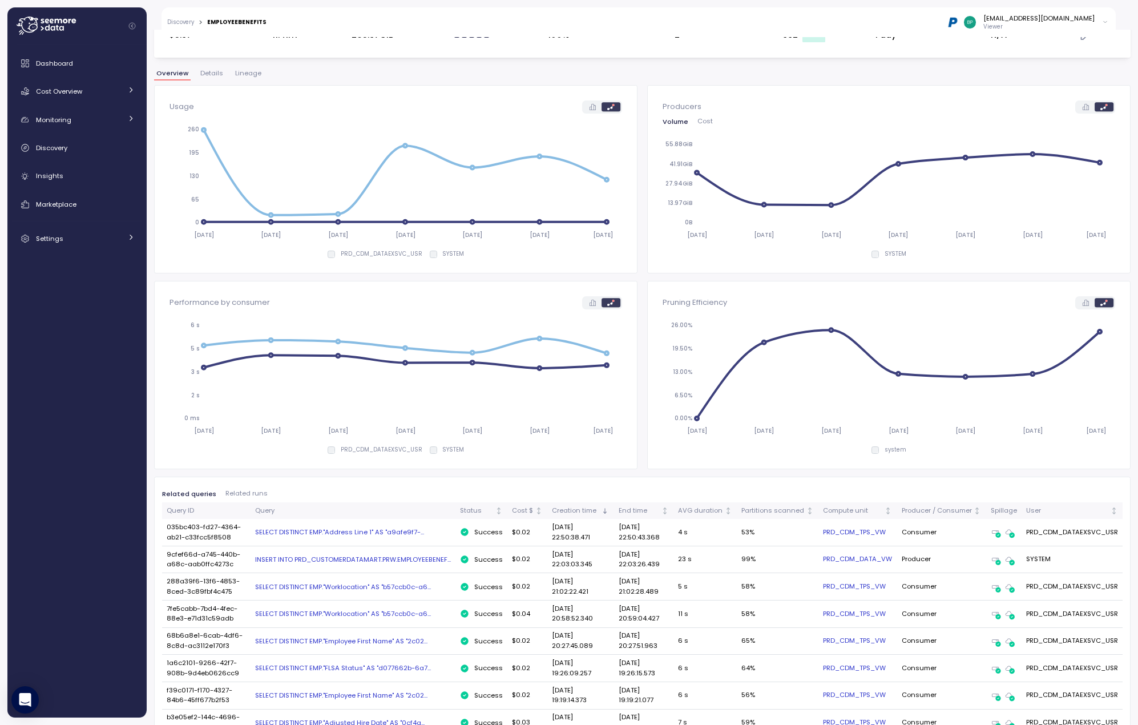
scroll to position [114, 0]
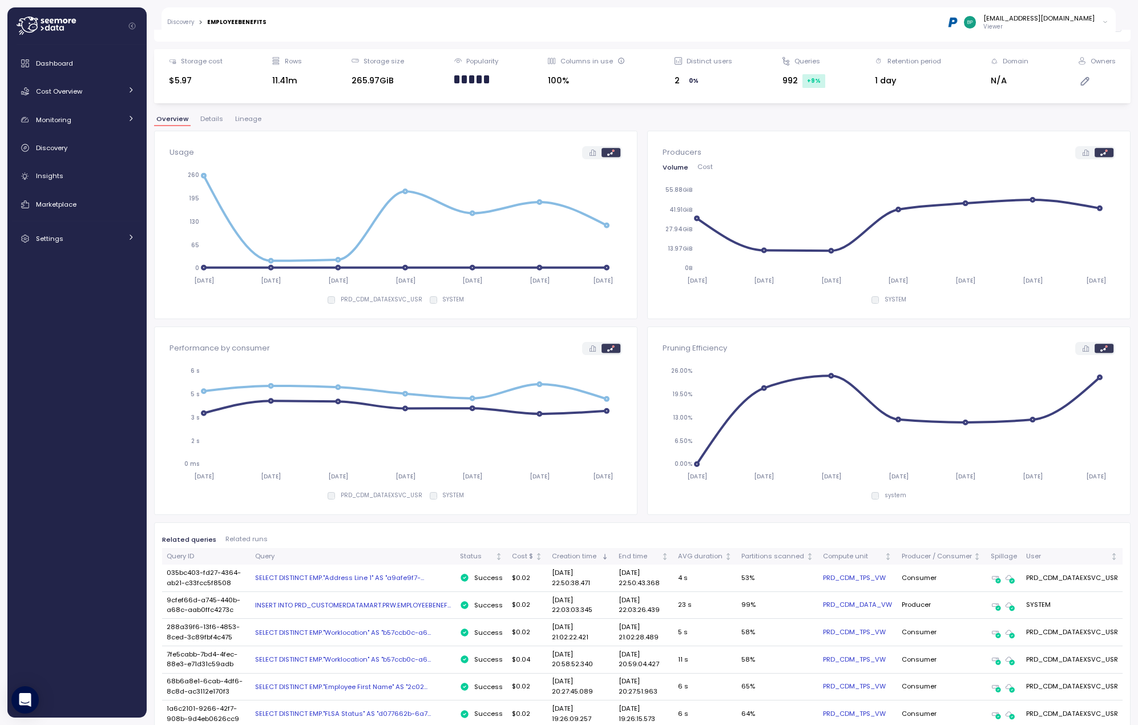
click at [249, 120] on span "Lineage" at bounding box center [248, 119] width 26 height 6
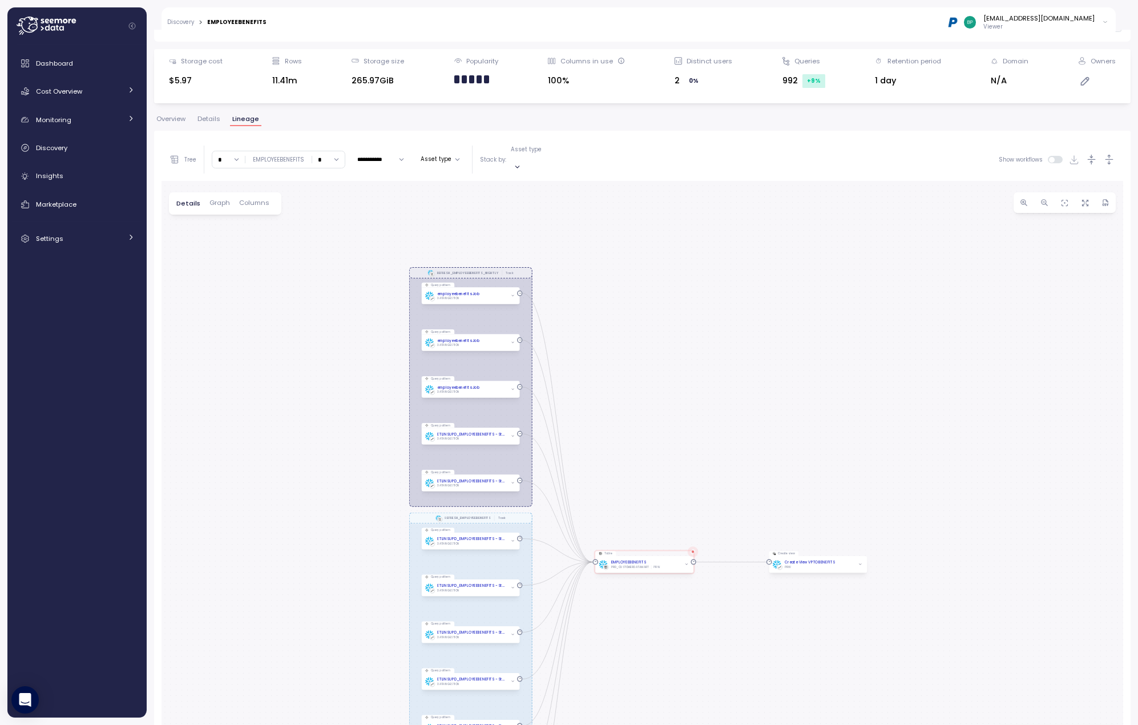
click at [230, 116] on button "Lineage" at bounding box center [245, 121] width 31 height 10
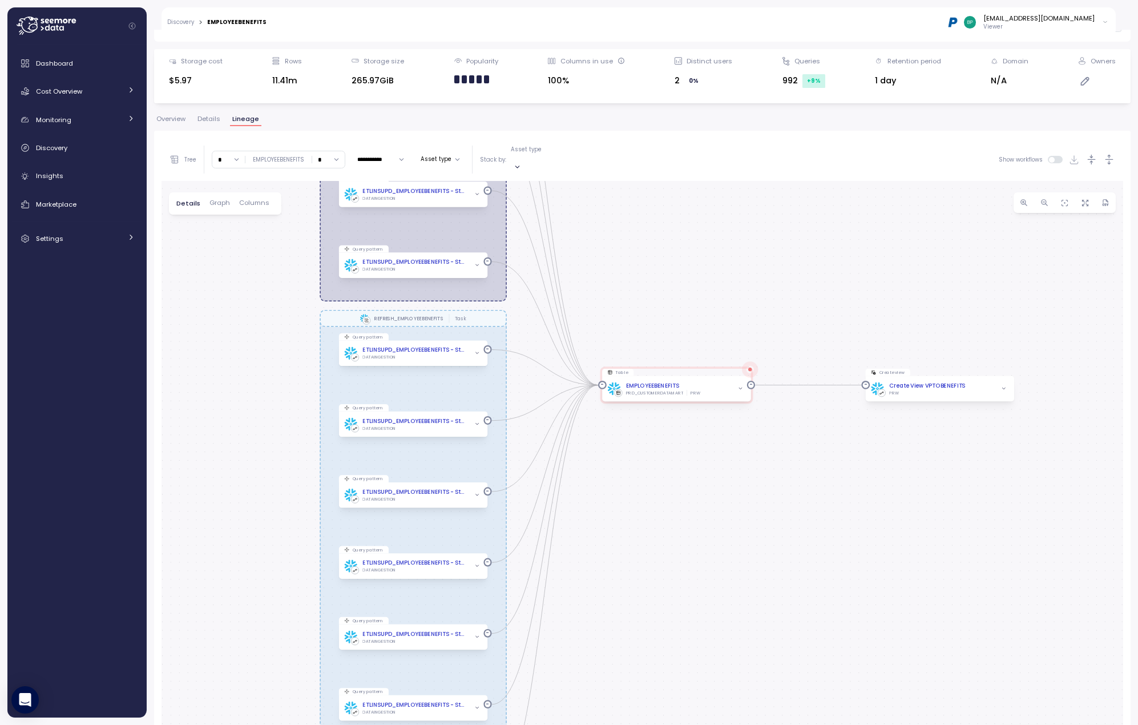
drag, startPoint x: 800, startPoint y: 668, endPoint x: 802, endPoint y: 413, distance: 254.5
click at [802, 414] on div "REFRESH_EMPLOYEEBENEFITS_NIGHTLY Task REFRESH_EMPLOYEEBENEFITS Task REFRESH_EMP…" at bounding box center [643, 499] width 962 height 637
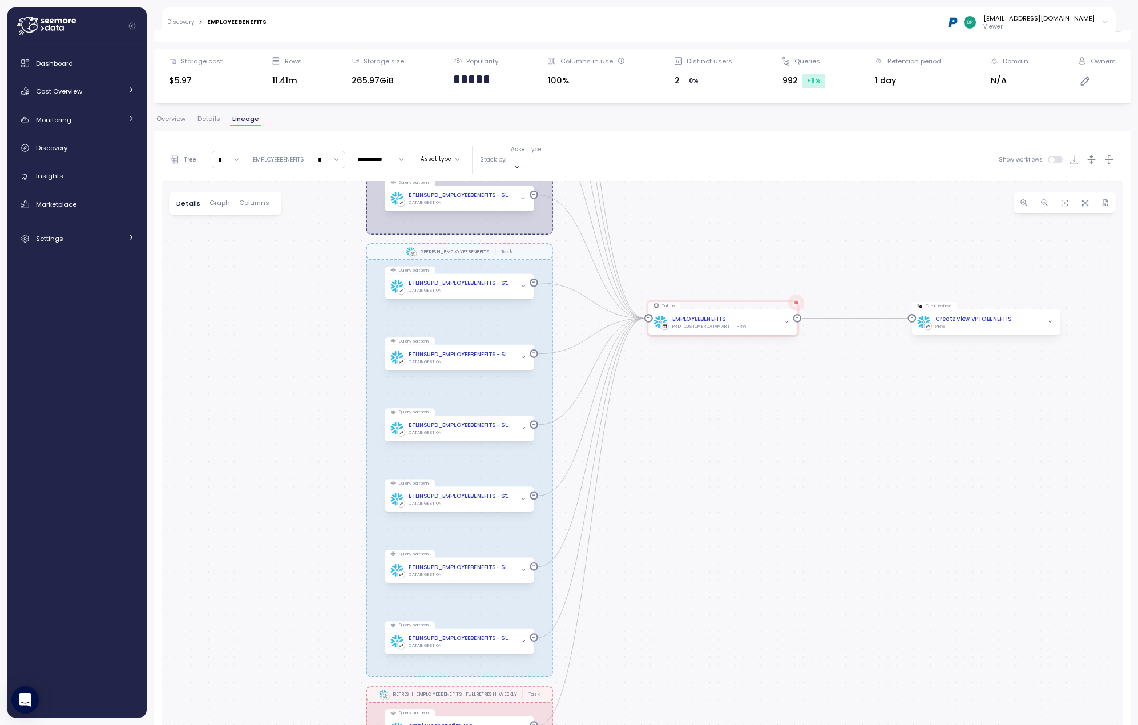
drag, startPoint x: 683, startPoint y: 437, endPoint x: 758, endPoint y: 372, distance: 100.0
click at [758, 371] on div "REFRESH_EMPLOYEEBENEFITS_NIGHTLY Task REFRESH_EMPLOYEEBENEFITS Task REFRESH_EMP…" at bounding box center [643, 499] width 962 height 637
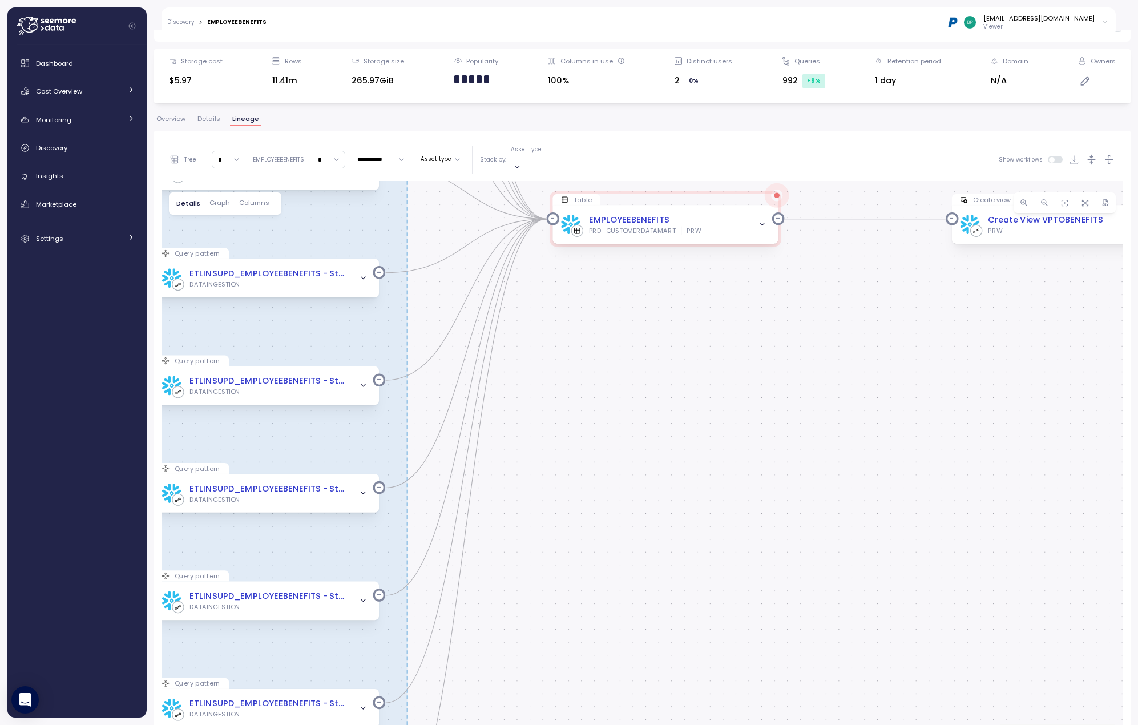
drag, startPoint x: 819, startPoint y: 406, endPoint x: 650, endPoint y: 516, distance: 201.7
click at [649, 519] on div "REFRESH_EMPLOYEEBENEFITS_NIGHTLY Task REFRESH_EMPLOYEEBENEFITS Task REFRESH_EMP…" at bounding box center [643, 499] width 962 height 637
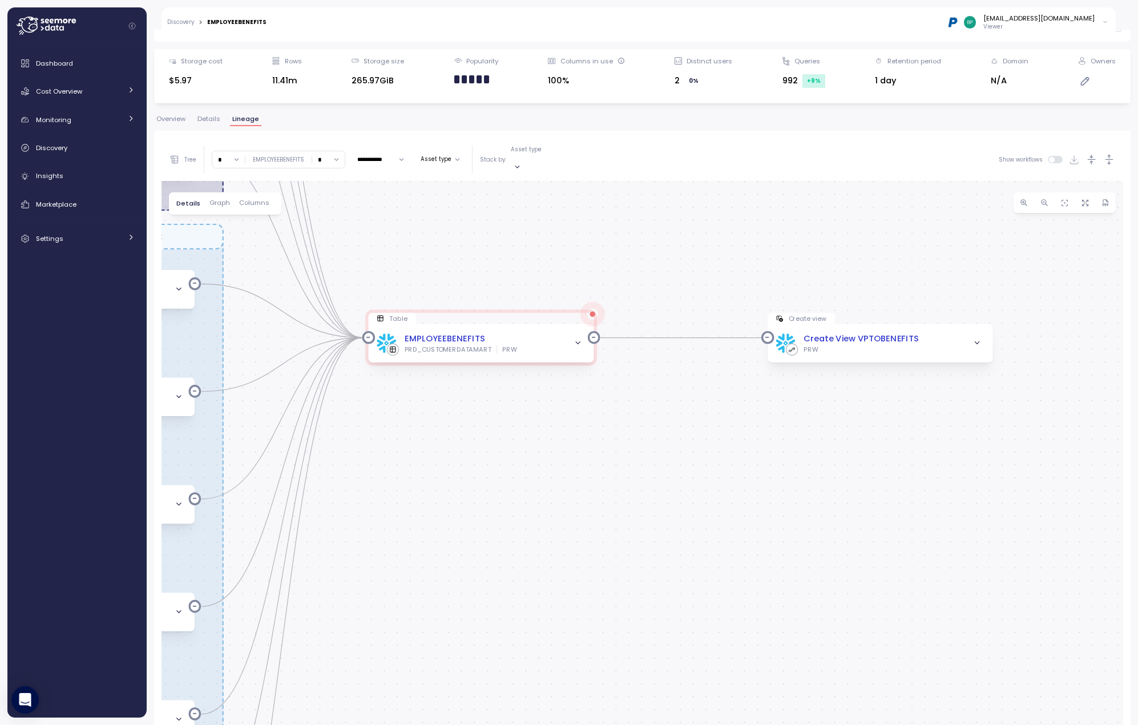
drag, startPoint x: 754, startPoint y: 314, endPoint x: 570, endPoint y: 433, distance: 218.8
click at [570, 433] on div "REFRESH_EMPLOYEEBENEFITS_NIGHTLY Task REFRESH_EMPLOYEEBENEFITS Task REFRESH_EMP…" at bounding box center [643, 499] width 962 height 637
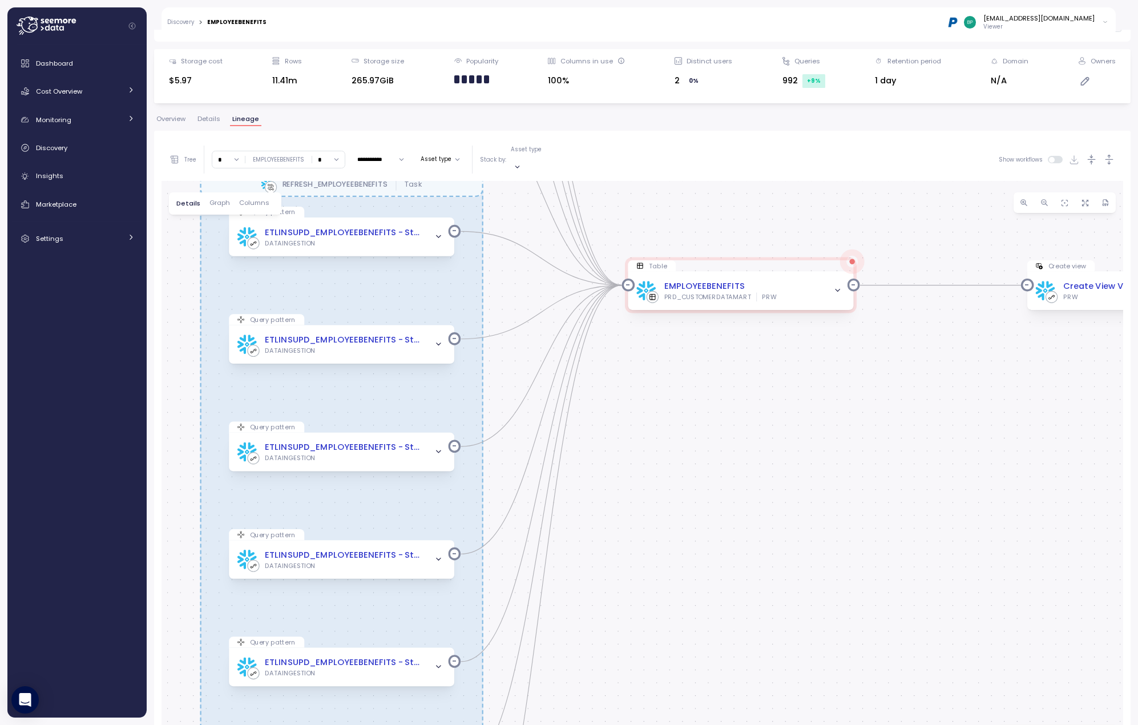
drag, startPoint x: 539, startPoint y: 438, endPoint x: 774, endPoint y: 390, distance: 239.4
click at [774, 390] on div "REFRESH_EMPLOYEEBENEFITS_NIGHTLY Task REFRESH_EMPLOYEEBENEFITS Task REFRESH_EMP…" at bounding box center [643, 499] width 962 height 637
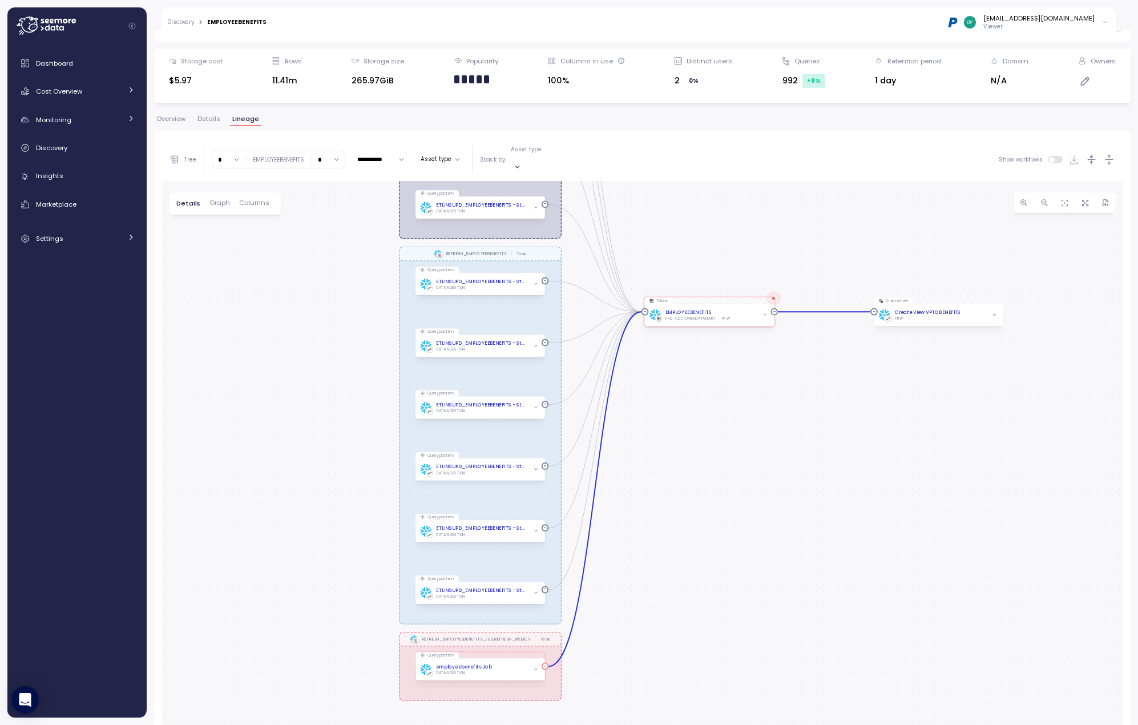
click at [457, 663] on div "employeebenefits Job" at bounding box center [464, 666] width 56 height 7
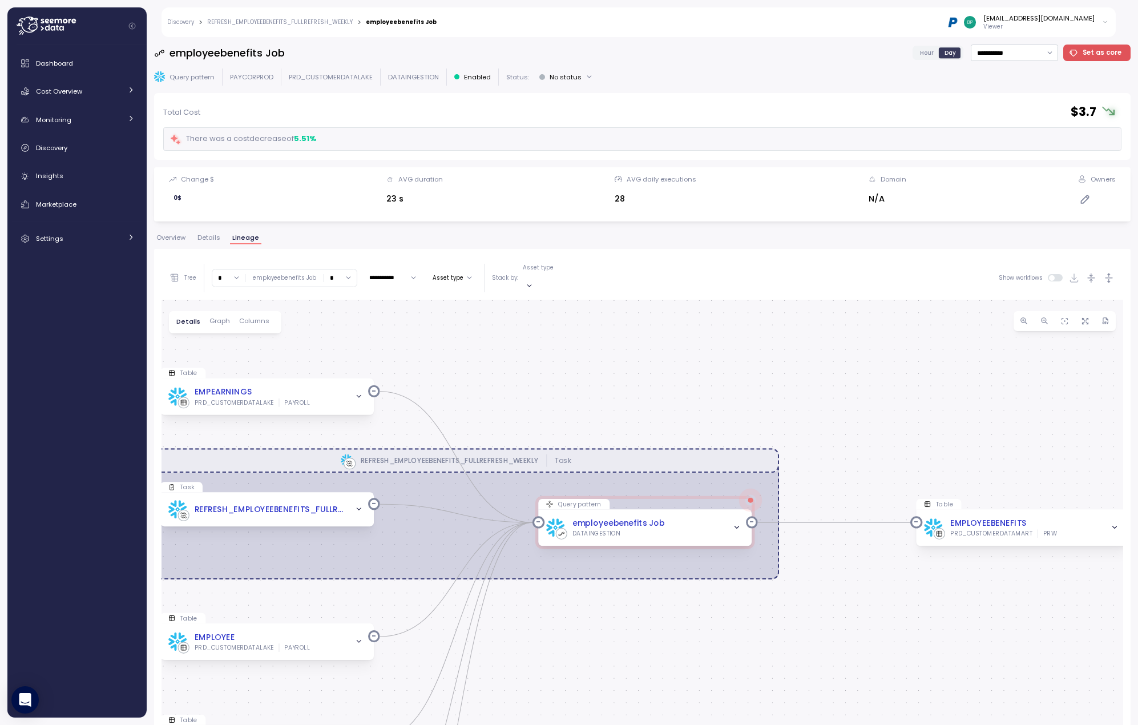
drag, startPoint x: 715, startPoint y: 348, endPoint x: 720, endPoint y: 315, distance: 33.0
click at [720, 308] on div "REFRESH_EMPLOYEEBENEFITS_FULLREFRESH_WEEKLY Task Table EMPEARNINGS PRD_CUSTOMER…" at bounding box center [643, 618] width 962 height 637
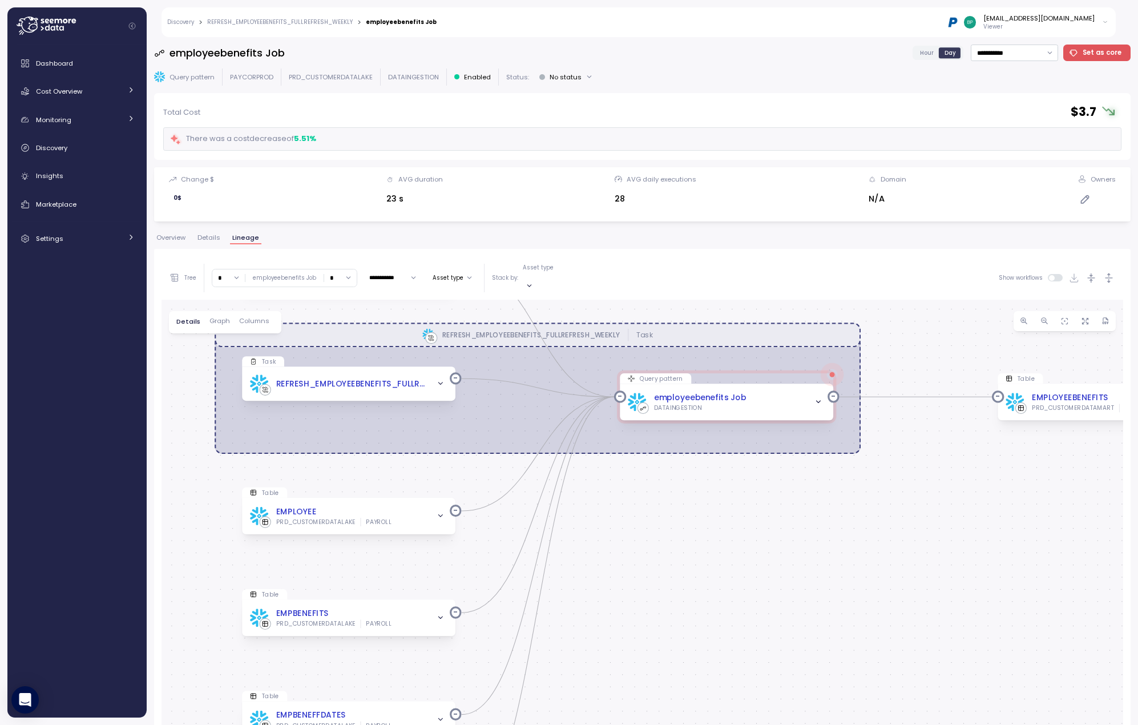
drag, startPoint x: 741, startPoint y: 641, endPoint x: 860, endPoint y: 467, distance: 211.0
click at [860, 467] on div "REFRESH_EMPLOYEEBENEFITS_FULLREFRESH_WEEKLY Task Table EMPEARNINGS PRD_CUSTOMER…" at bounding box center [643, 618] width 962 height 637
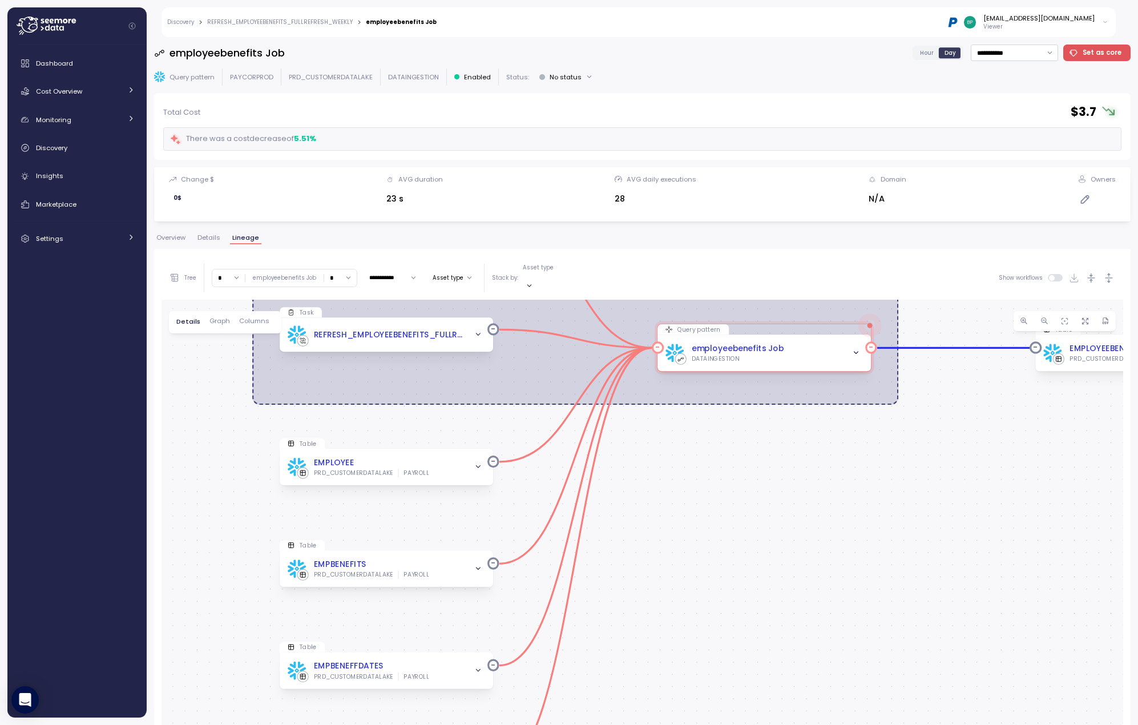
click at [730, 342] on div "employeebenefits Job" at bounding box center [738, 348] width 92 height 13
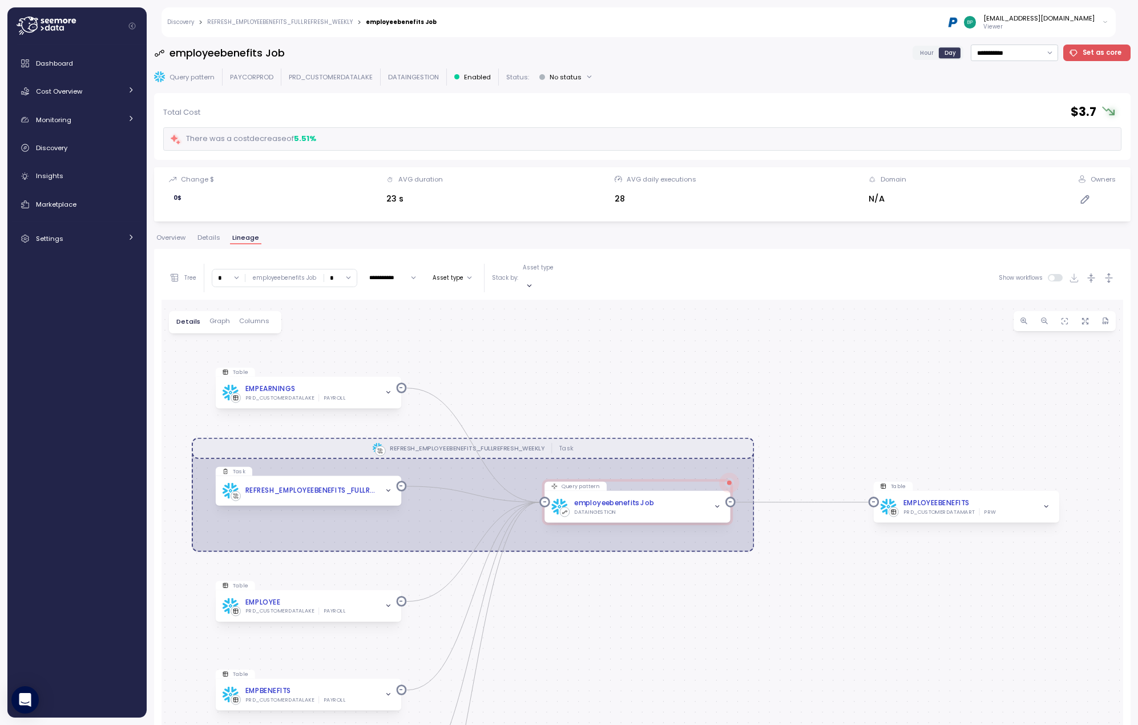
drag, startPoint x: 639, startPoint y: 354, endPoint x: 626, endPoint y: 358, distance: 13.2
click at [626, 358] on div "REFRESH_EMPLOYEEBENEFITS_FULLREFRESH_WEEKLY Task Table EMPEARNINGS PRD_CUSTOMER…" at bounding box center [643, 618] width 962 height 637
drag, startPoint x: 677, startPoint y: 353, endPoint x: 742, endPoint y: 357, distance: 65.7
click at [742, 357] on div "REFRESH_EMPLOYEEBENEFITS_FULLREFRESH_WEEKLY Task Table EMPEARNINGS PRD_CUSTOMER…" at bounding box center [643, 618] width 962 height 637
